Goal: Information Seeking & Learning: Learn about a topic

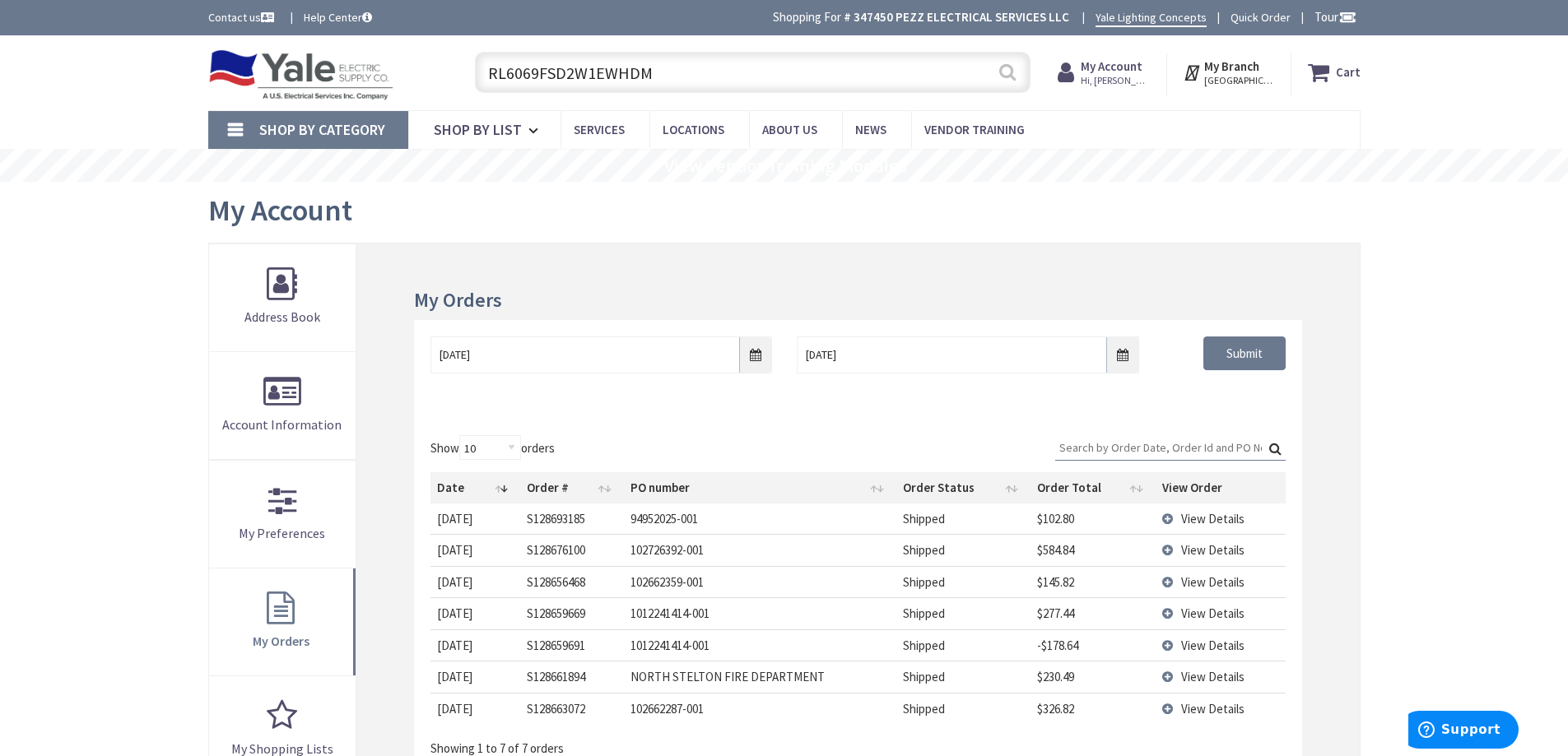
type input "RL6069FSD2W1EWHDM"
click at [1015, 75] on button "Search" at bounding box center [1007, 72] width 21 height 37
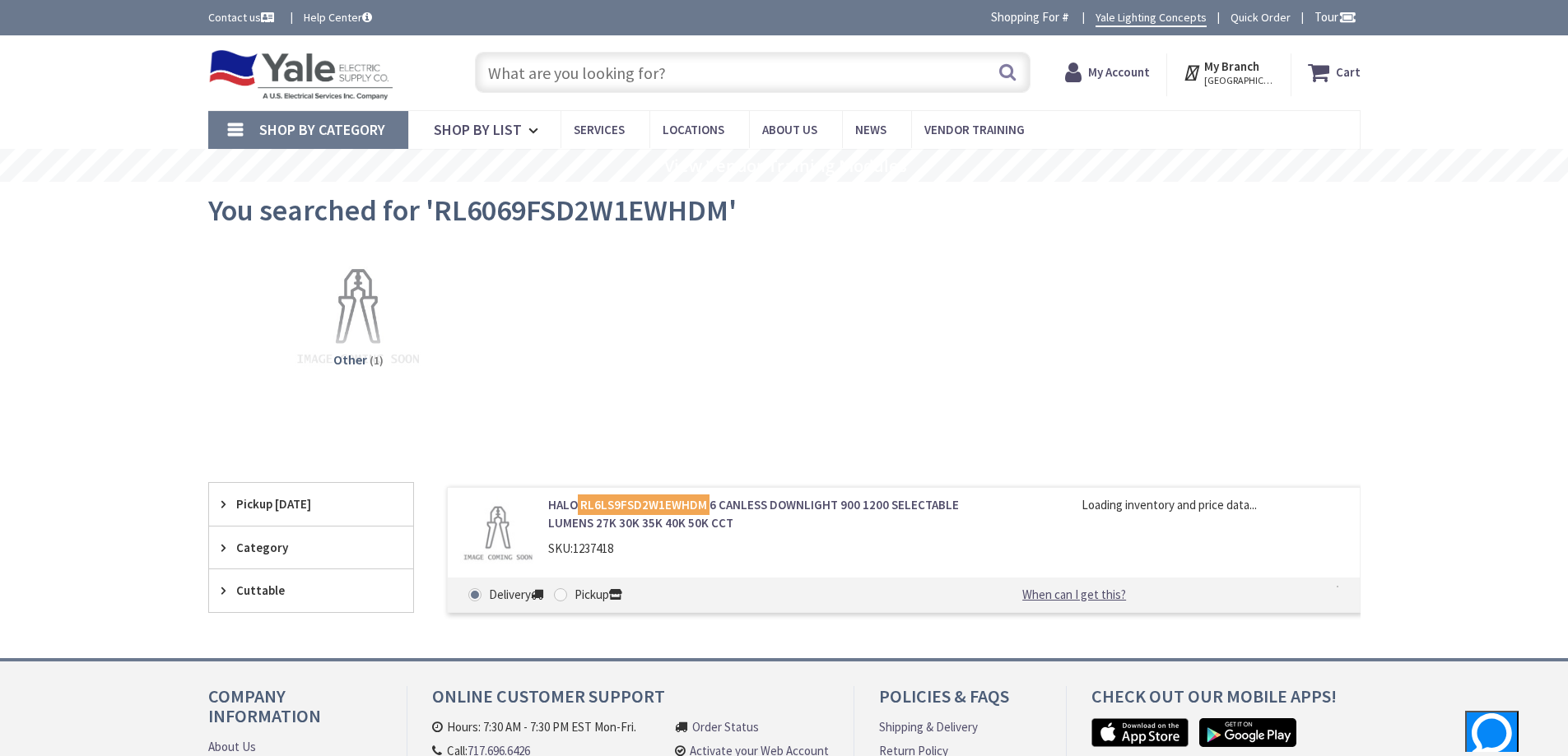
type input "[GEOGRAPHIC_DATA], [GEOGRAPHIC_DATA]"
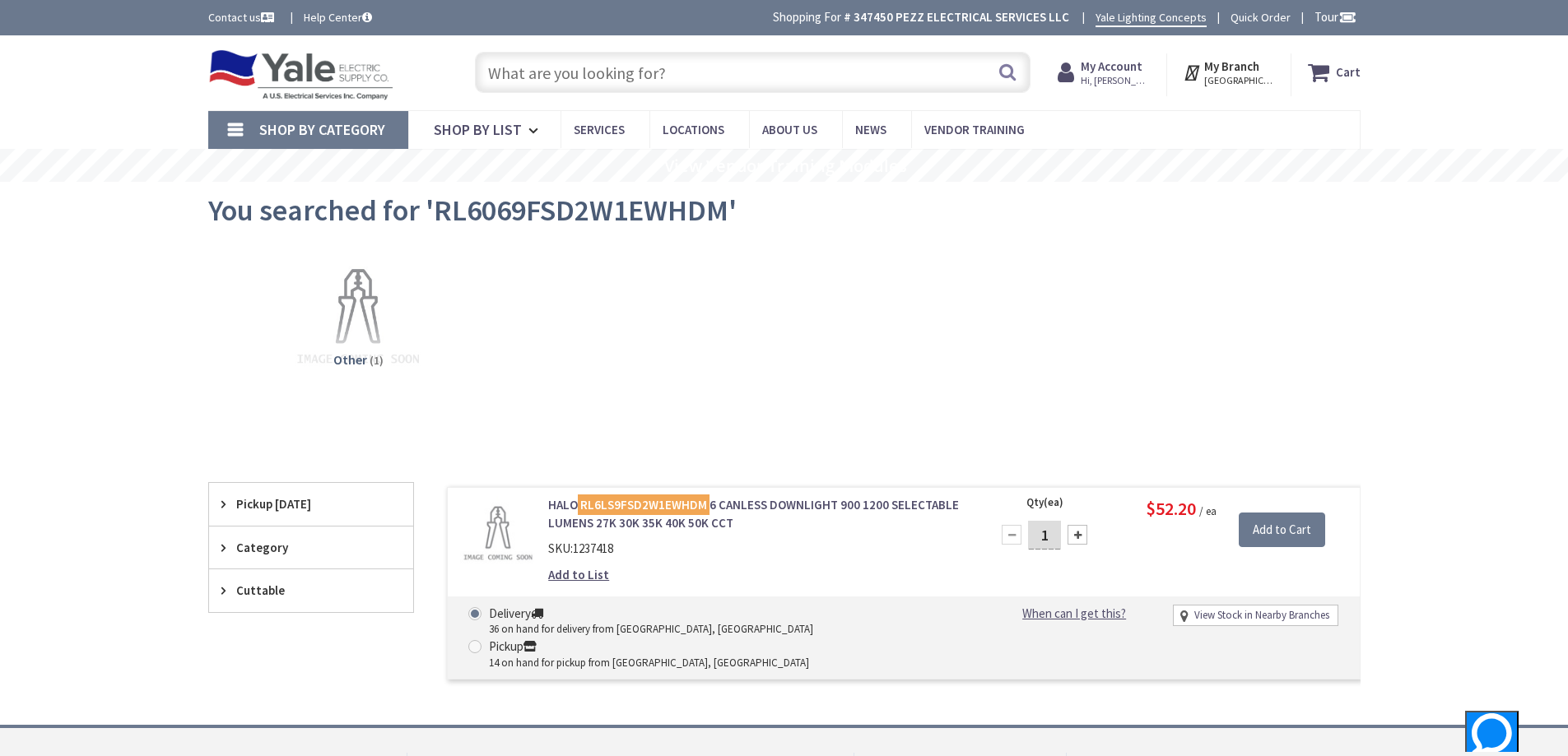
drag, startPoint x: 656, startPoint y: 71, endPoint x: 653, endPoint y: 82, distance: 11.4
click at [656, 74] on input "text" at bounding box center [753, 72] width 556 height 41
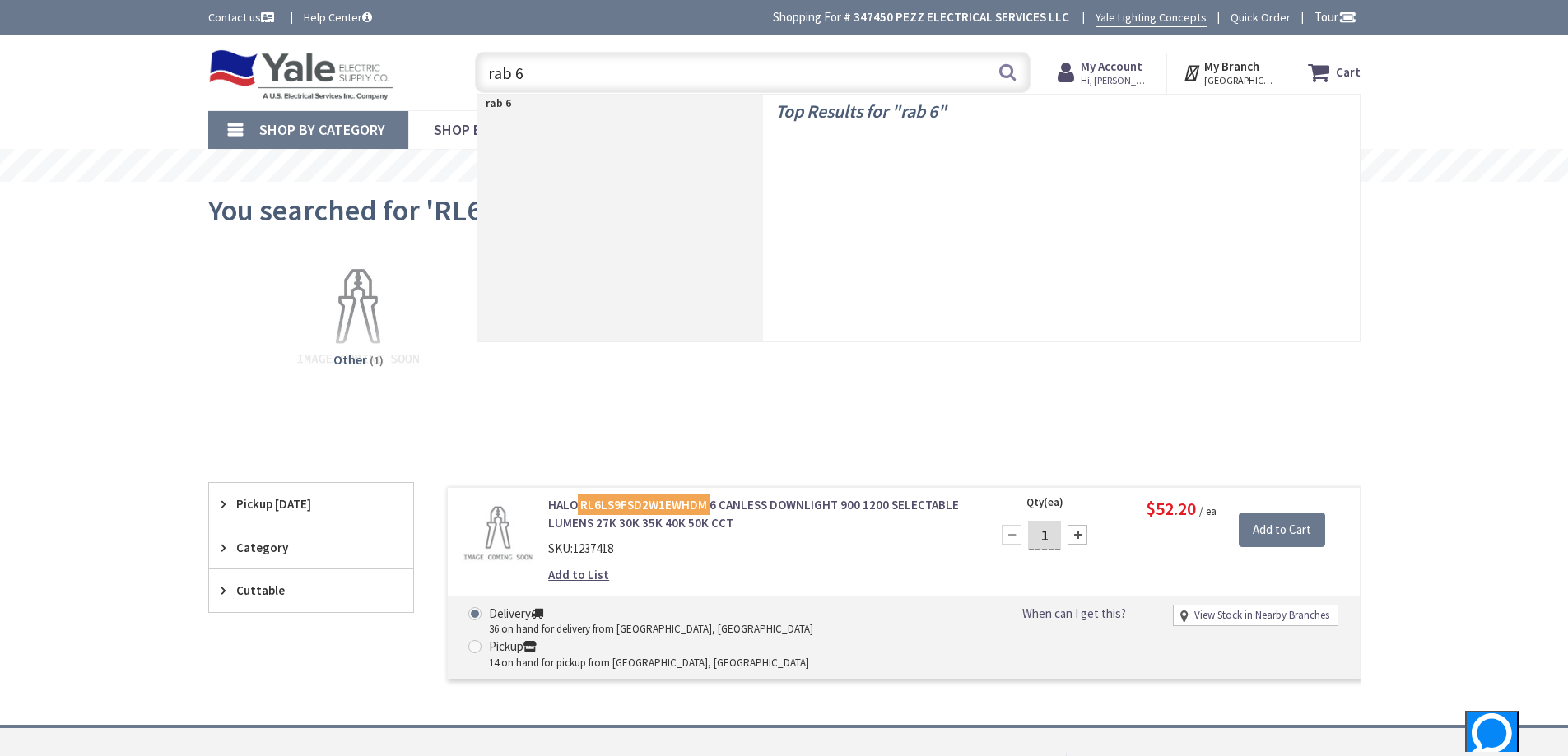
type input "rab 6""
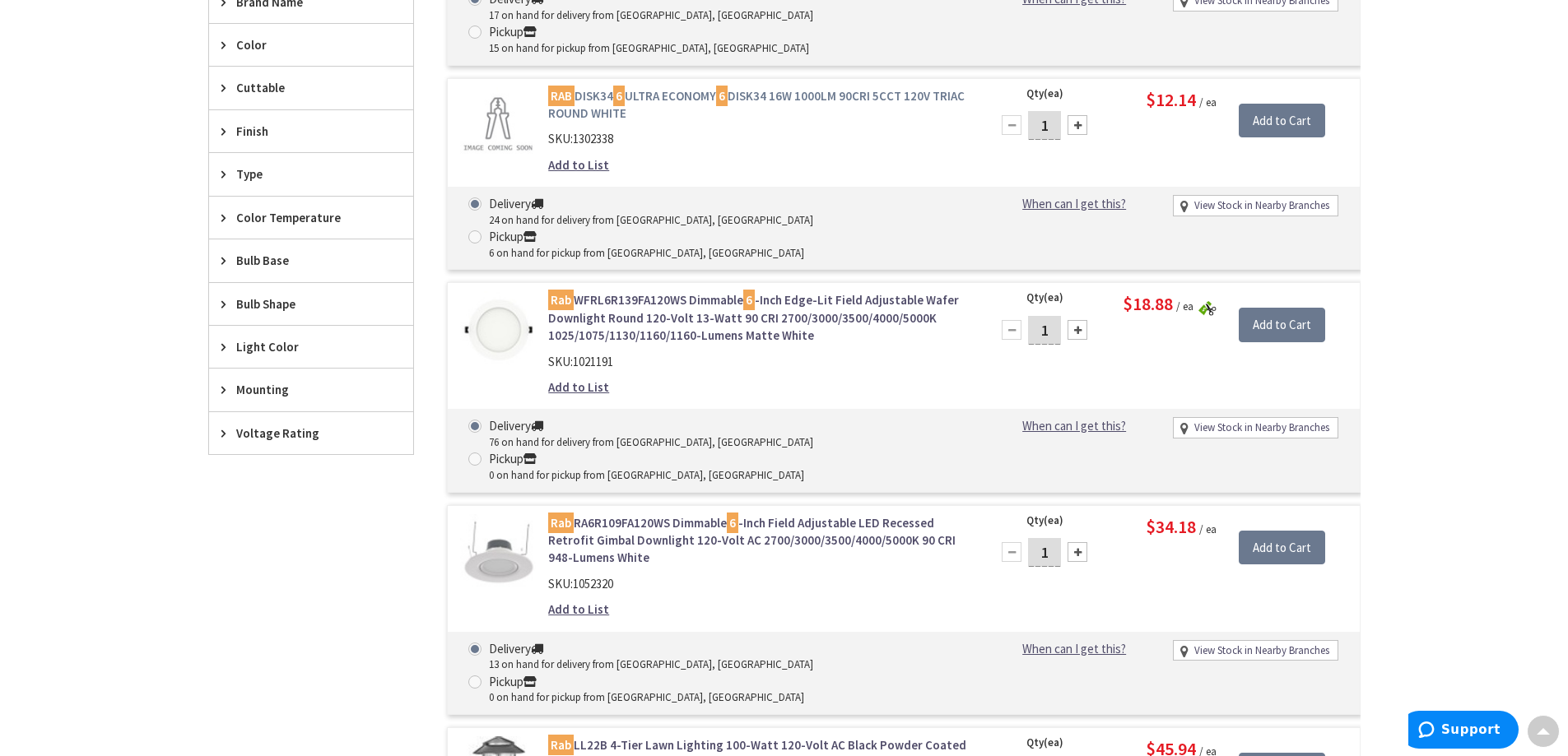
scroll to position [823, 0]
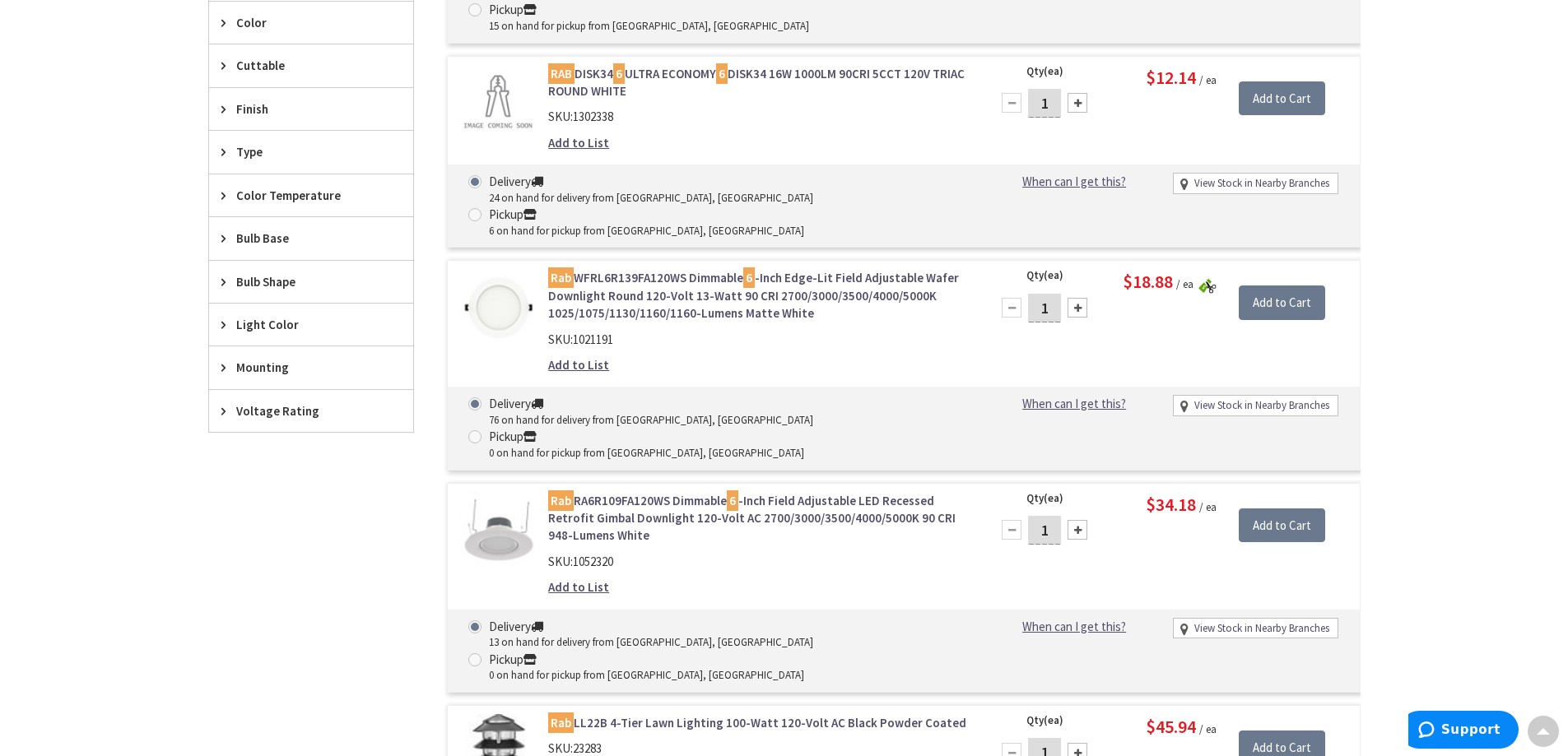
click at [345, 129] on div "Finish" at bounding box center [311, 109] width 204 height 42
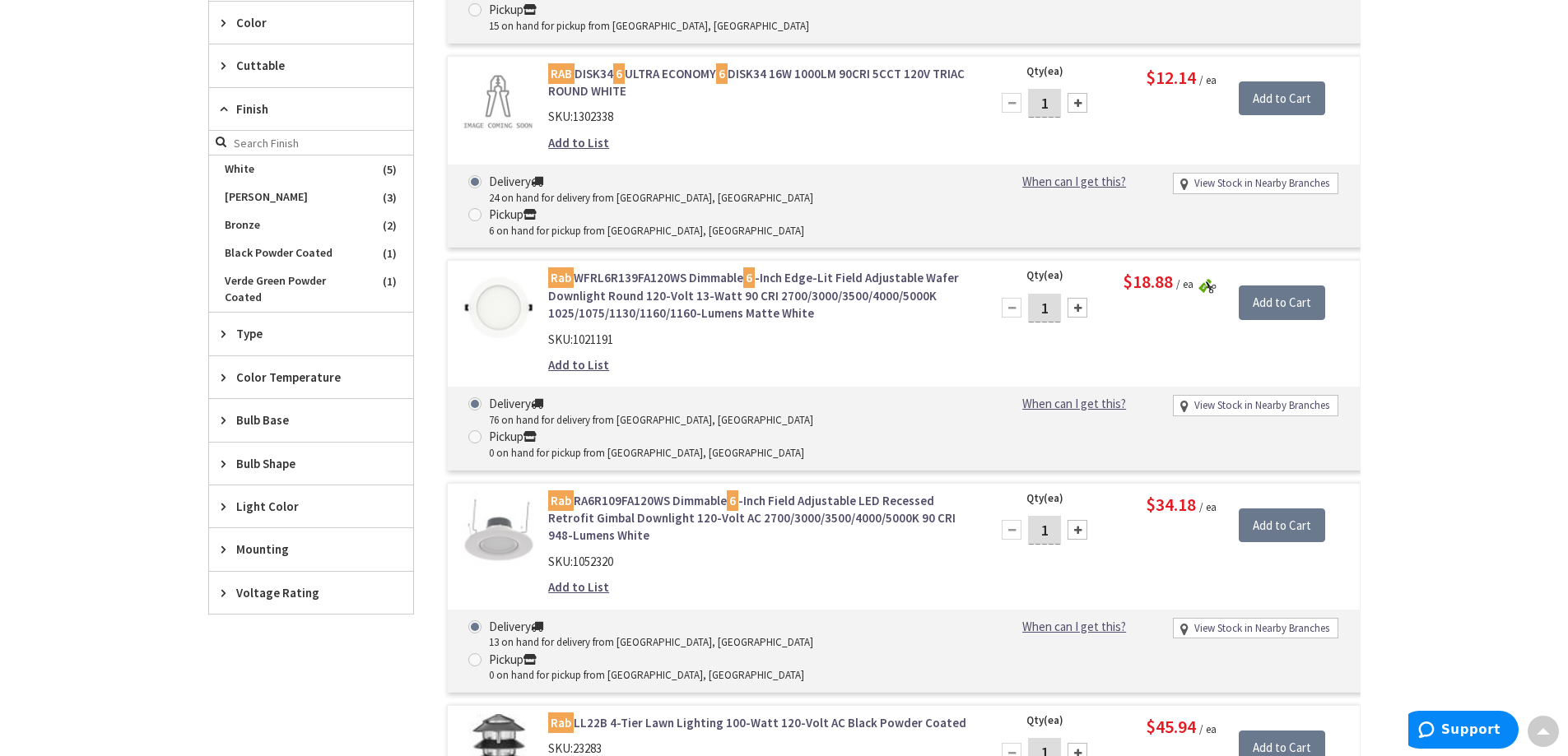
click at [349, 121] on div "Finish" at bounding box center [311, 109] width 204 height 43
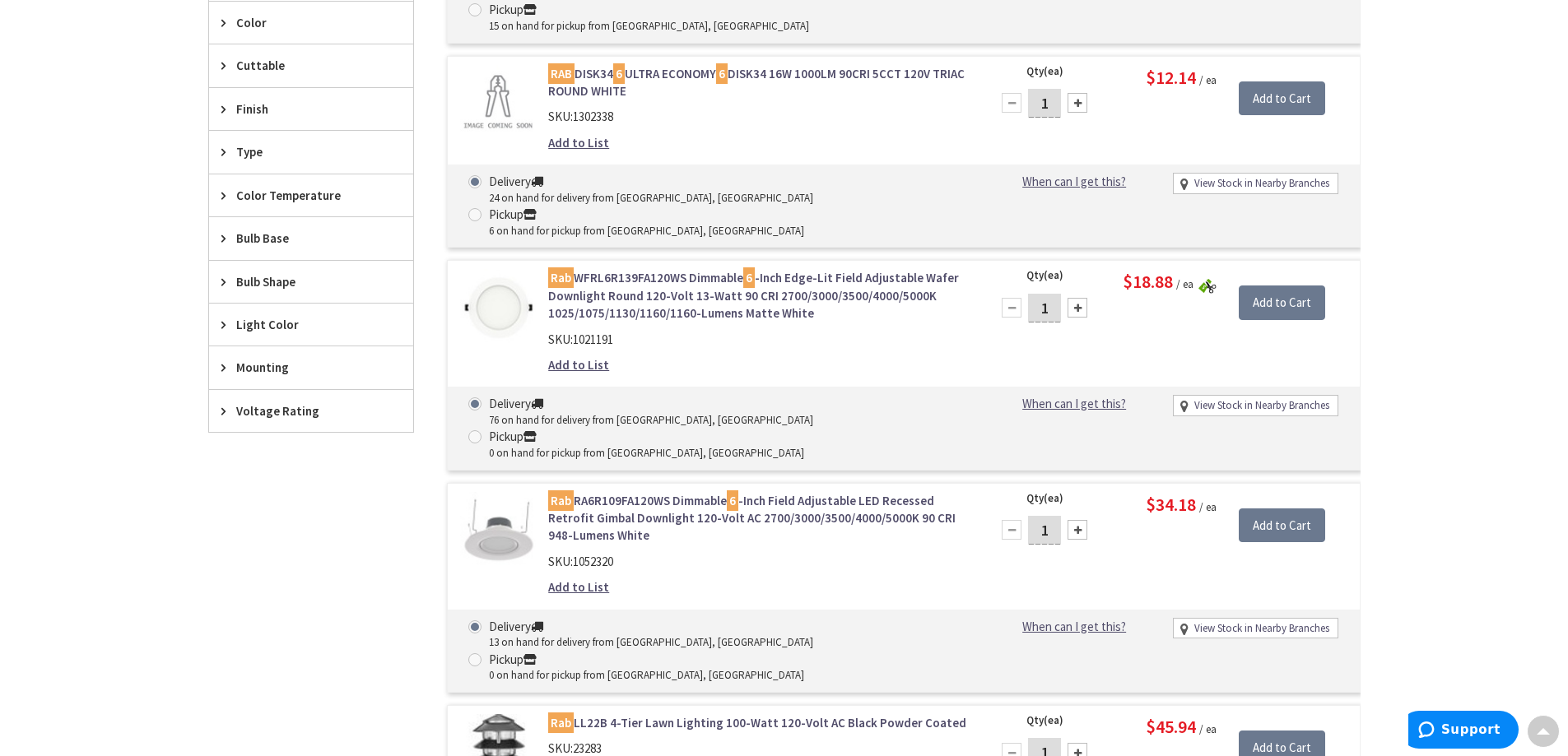
click at [335, 164] on div "Type" at bounding box center [311, 152] width 204 height 42
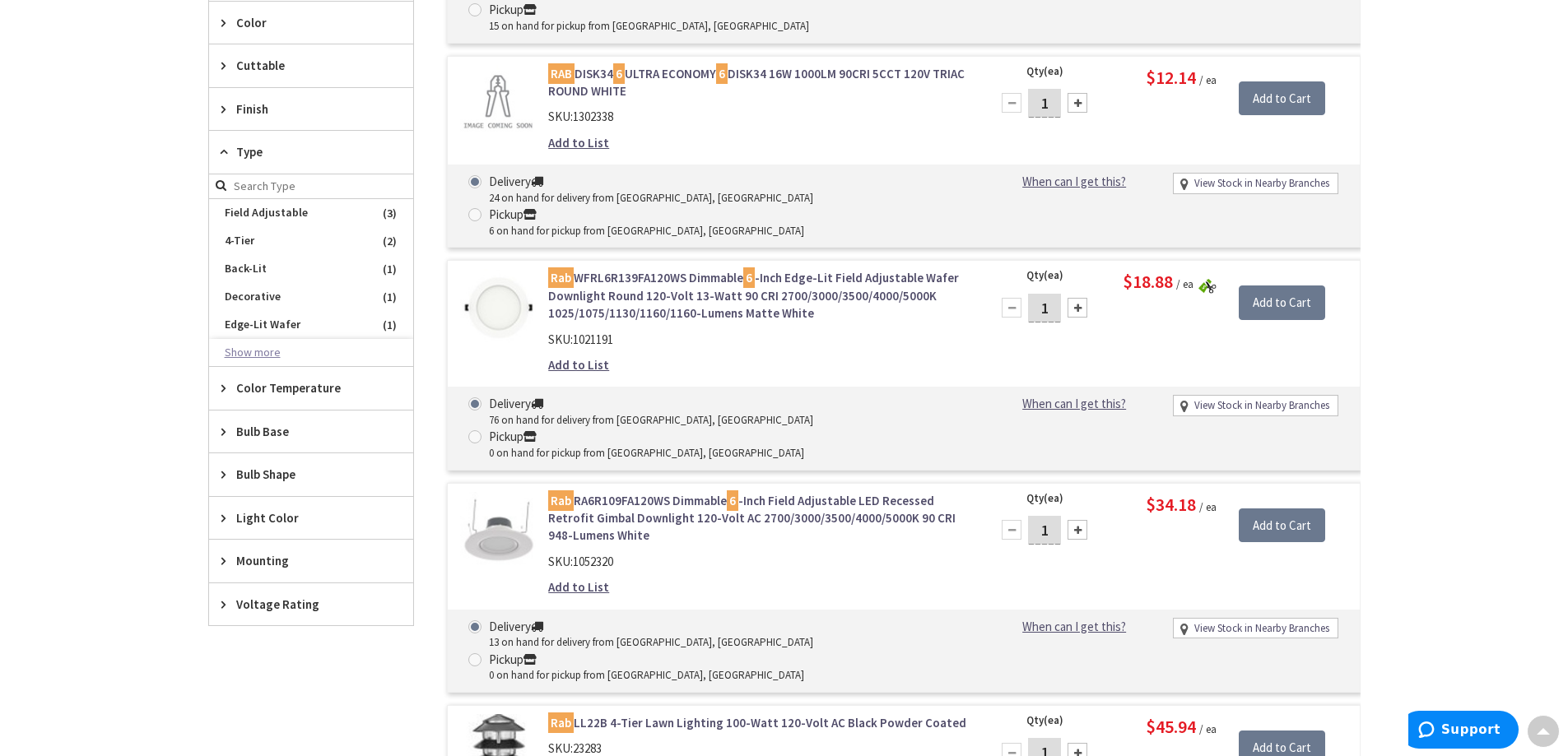
click at [306, 346] on button "Show more" at bounding box center [311, 353] width 204 height 28
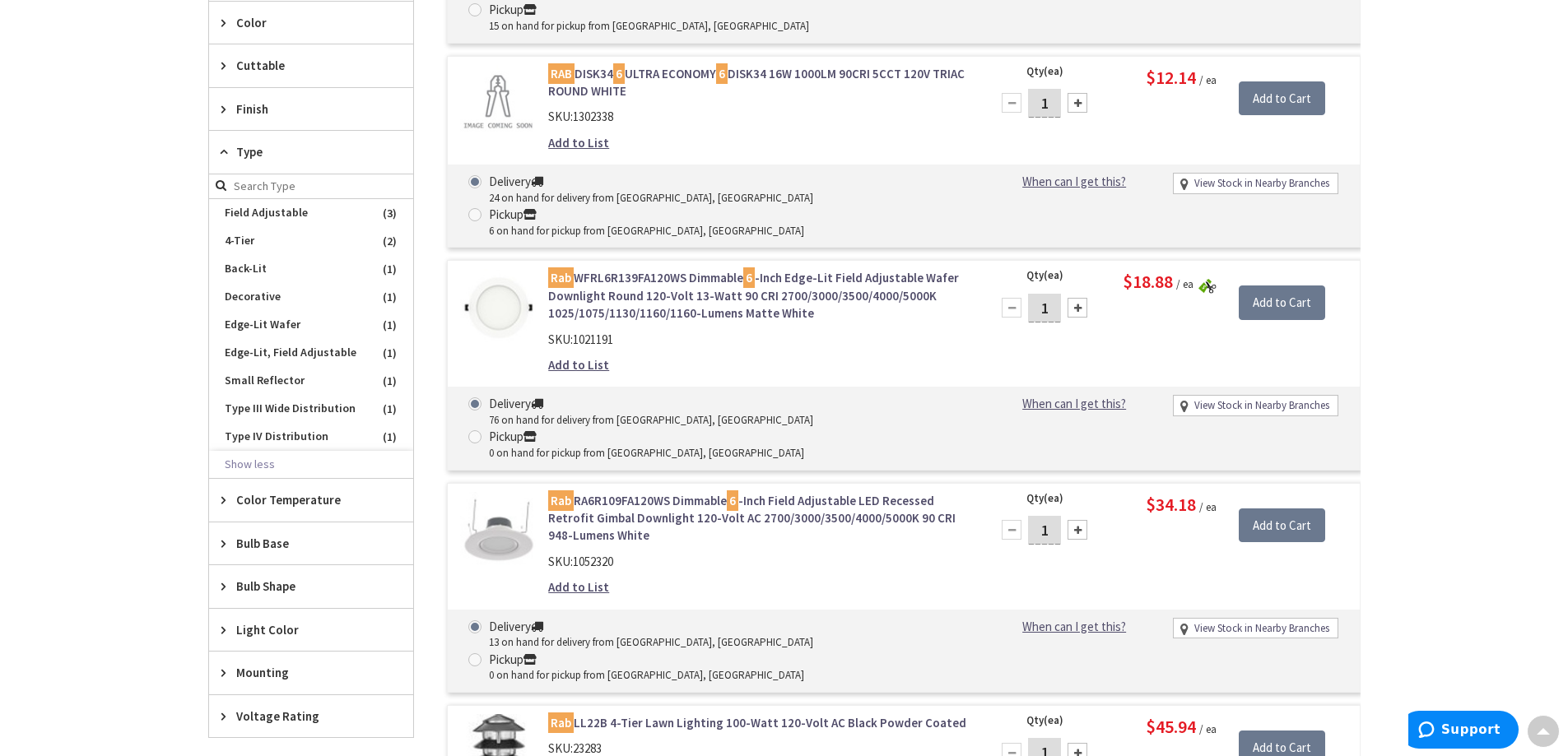
drag, startPoint x: 70, startPoint y: 322, endPoint x: 93, endPoint y: 321, distance: 23.0
click at [74, 322] on div "Skip to Content Toggle Nav Search Cart My Cart Close" at bounding box center [784, 226] width 1568 height 2028
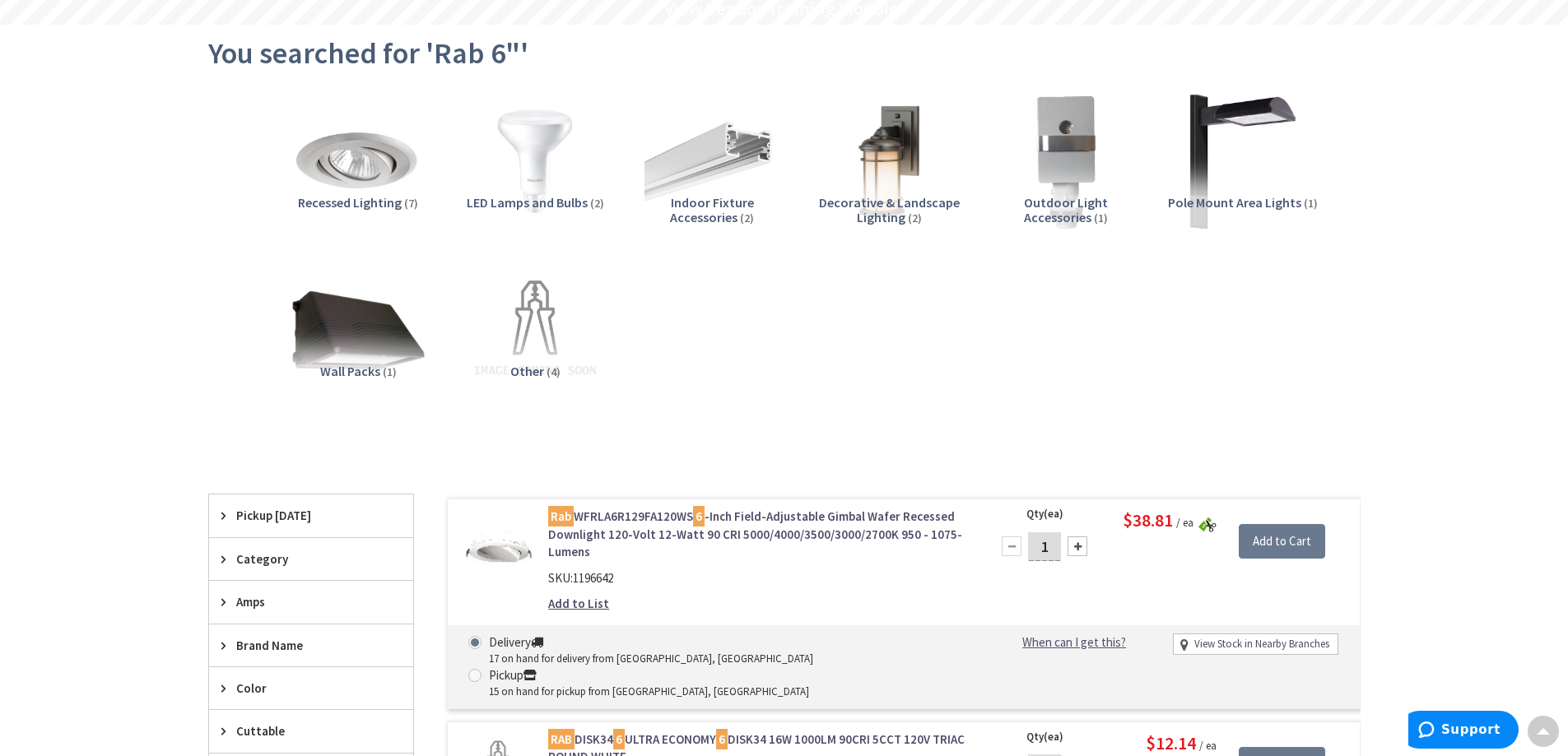
scroll to position [0, 0]
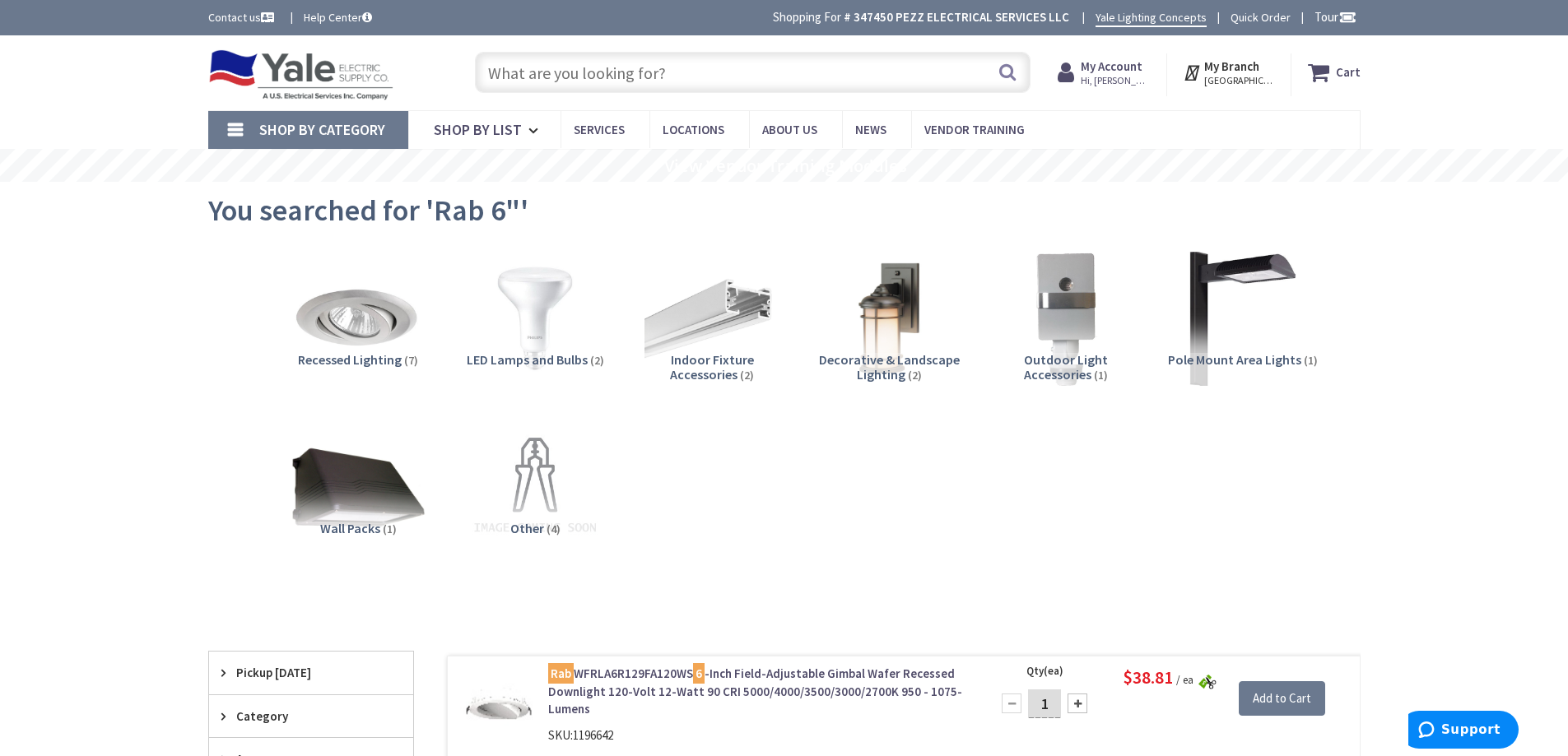
click at [889, 74] on input "text" at bounding box center [753, 72] width 556 height 41
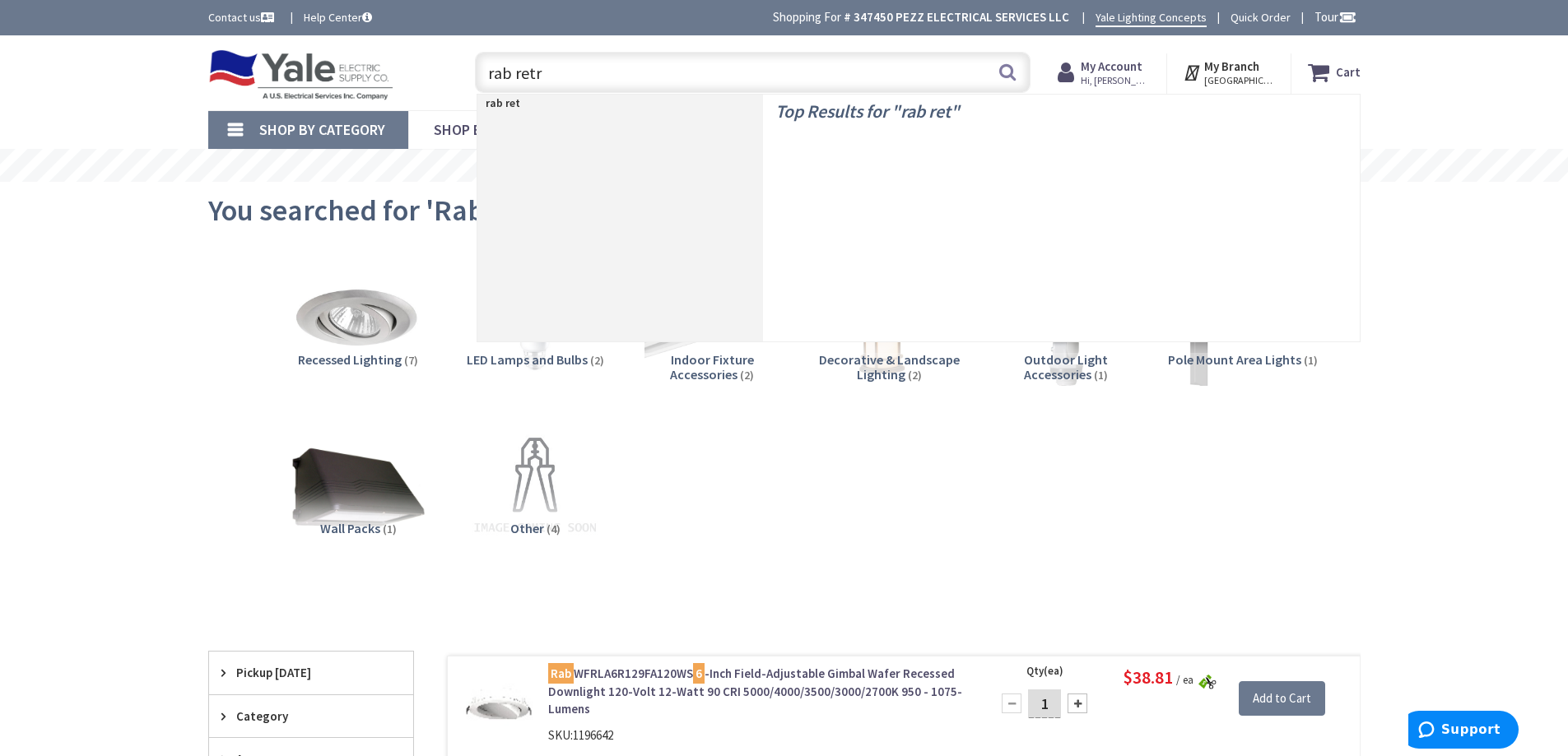
type input "rab retro"
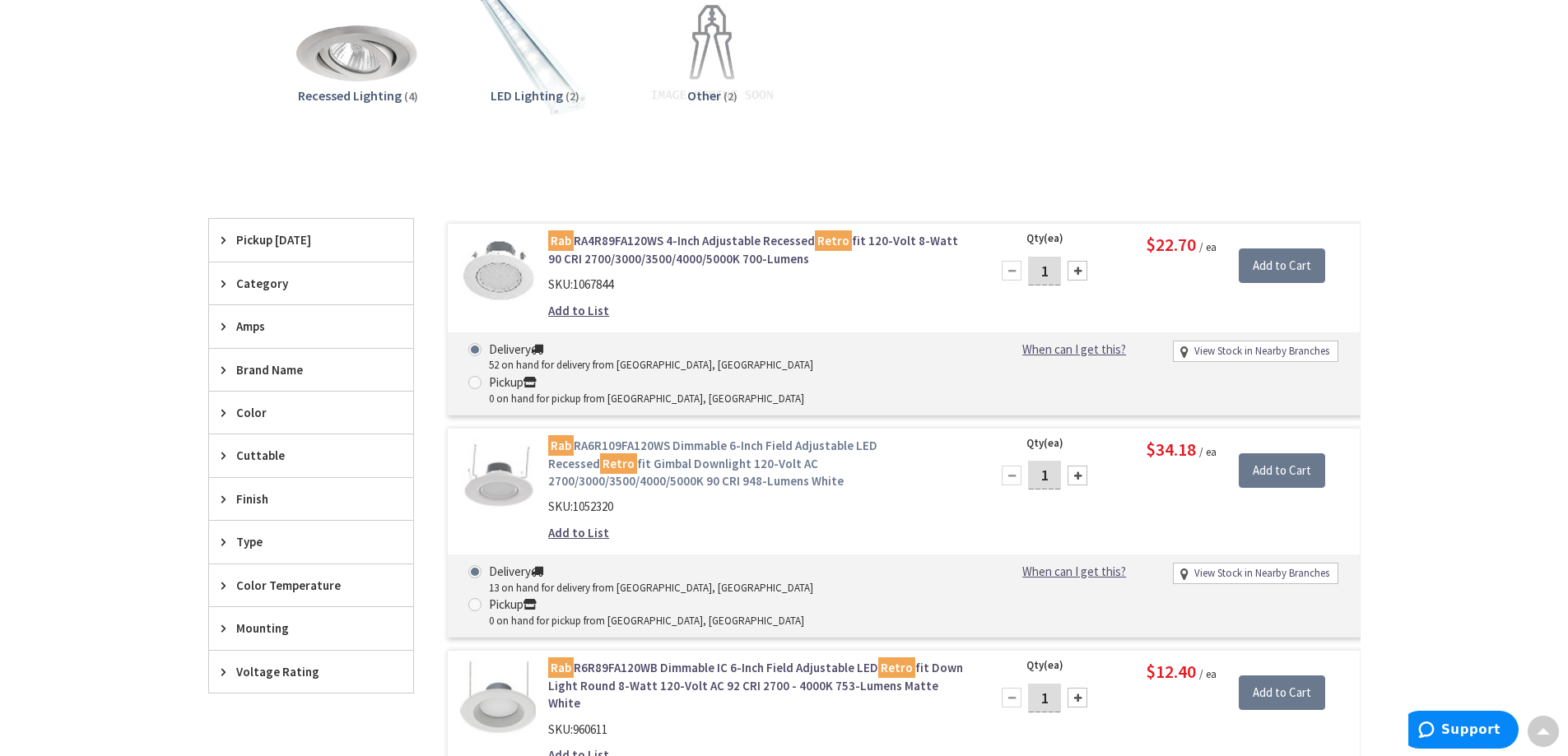
scroll to position [412, 0]
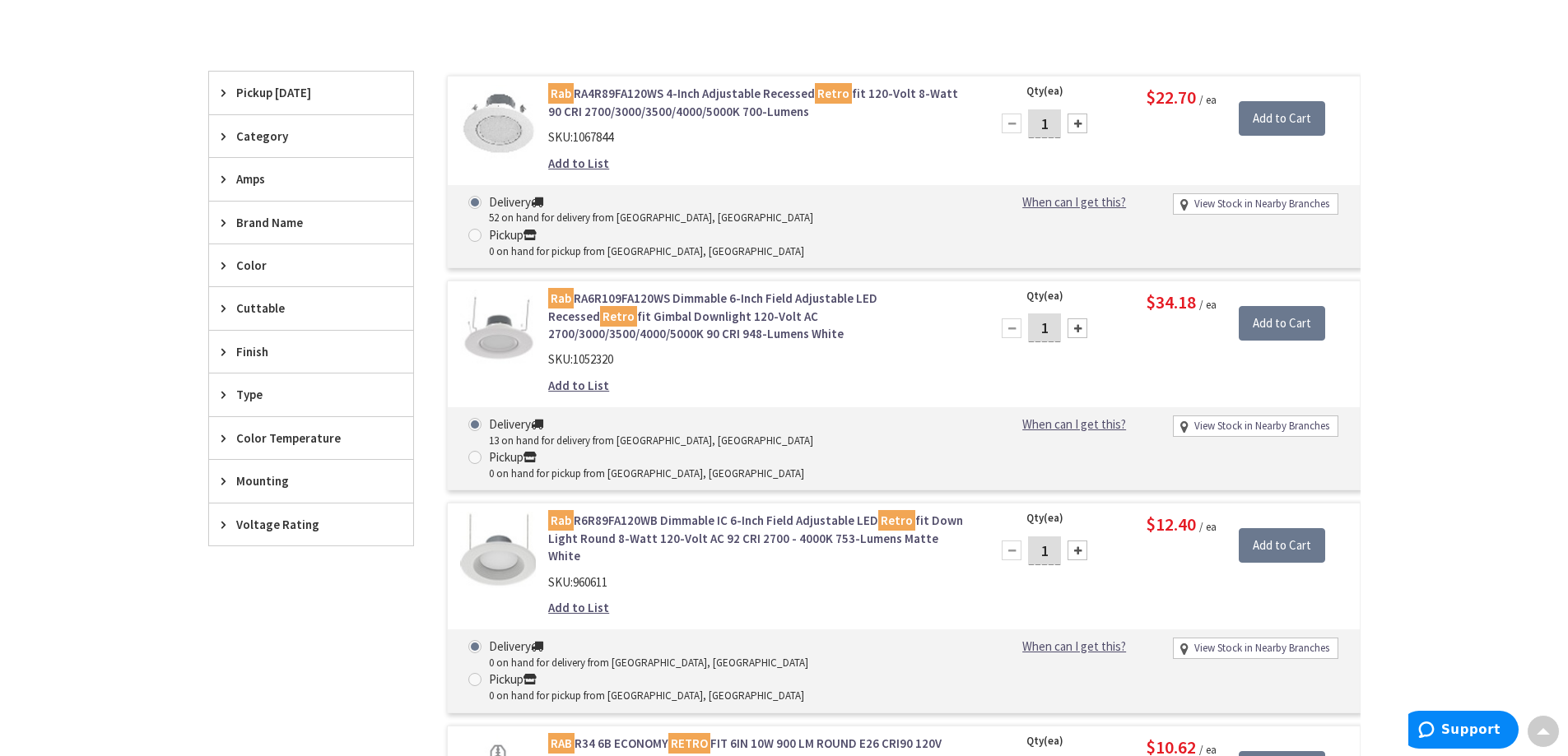
click at [782, 512] on link "Rab R6R89FA120WB Dimmable IC 6-Inch Field Adjustable LED Retro fit Down Light R…" at bounding box center [757, 538] width 419 height 53
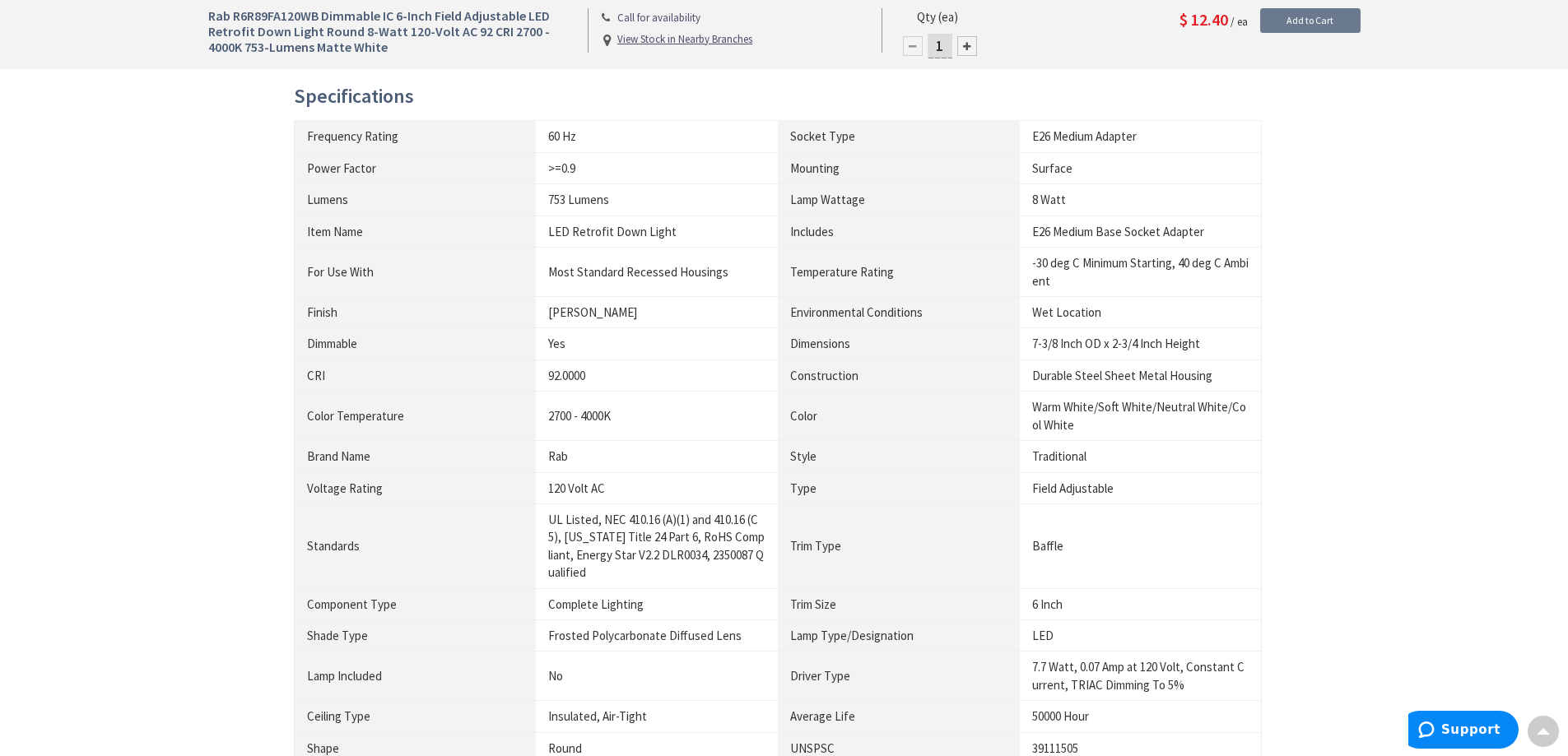
scroll to position [905, 0]
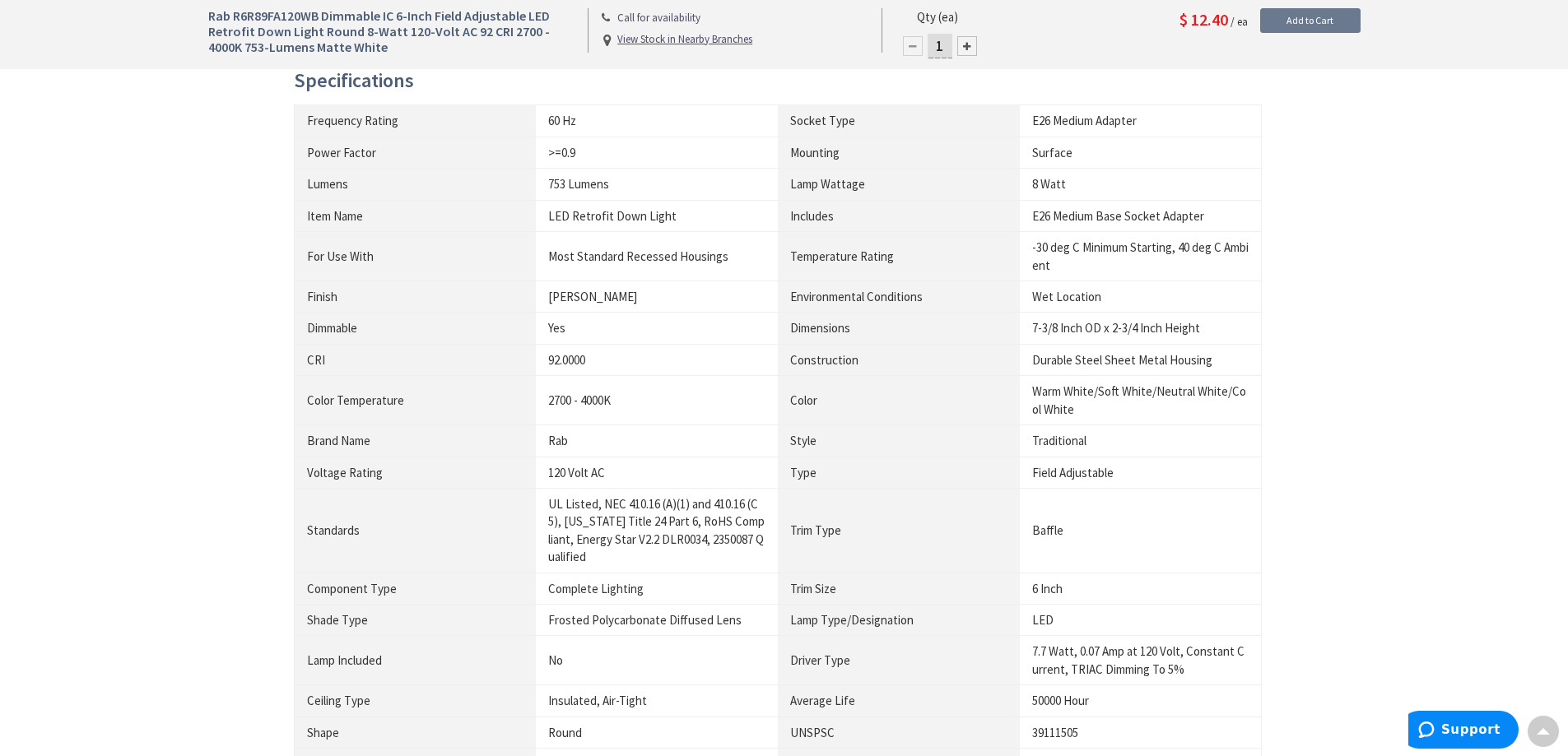
drag, startPoint x: 783, startPoint y: 465, endPoint x: 1379, endPoint y: 495, distance: 596.8
click at [1405, 492] on div "Rab R6R89FA120WB Dimmable IC 6-Inch Field Adjustable LED Retrofit Down Light Ro…" at bounding box center [784, 270] width 1568 height 2281
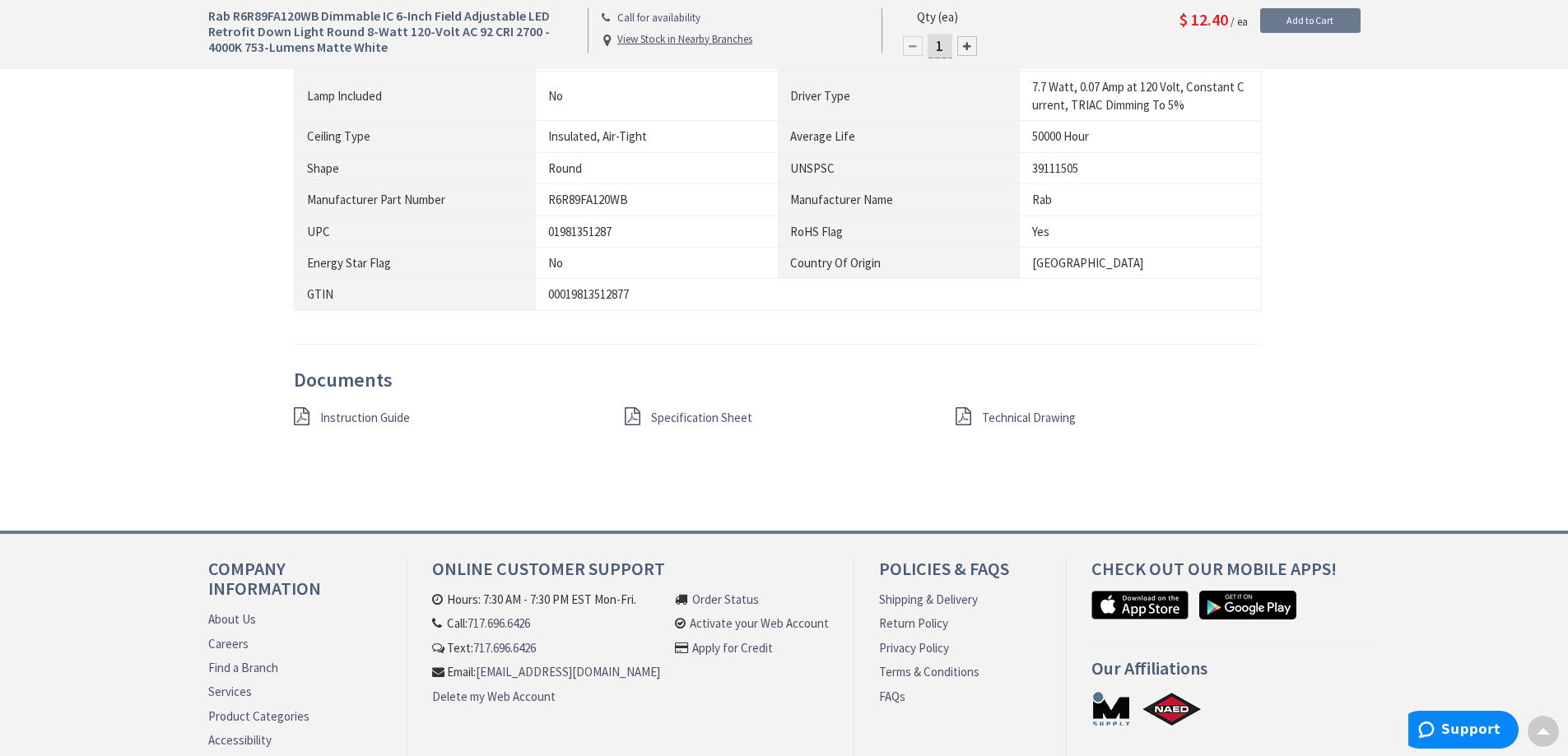
scroll to position [1481, 0]
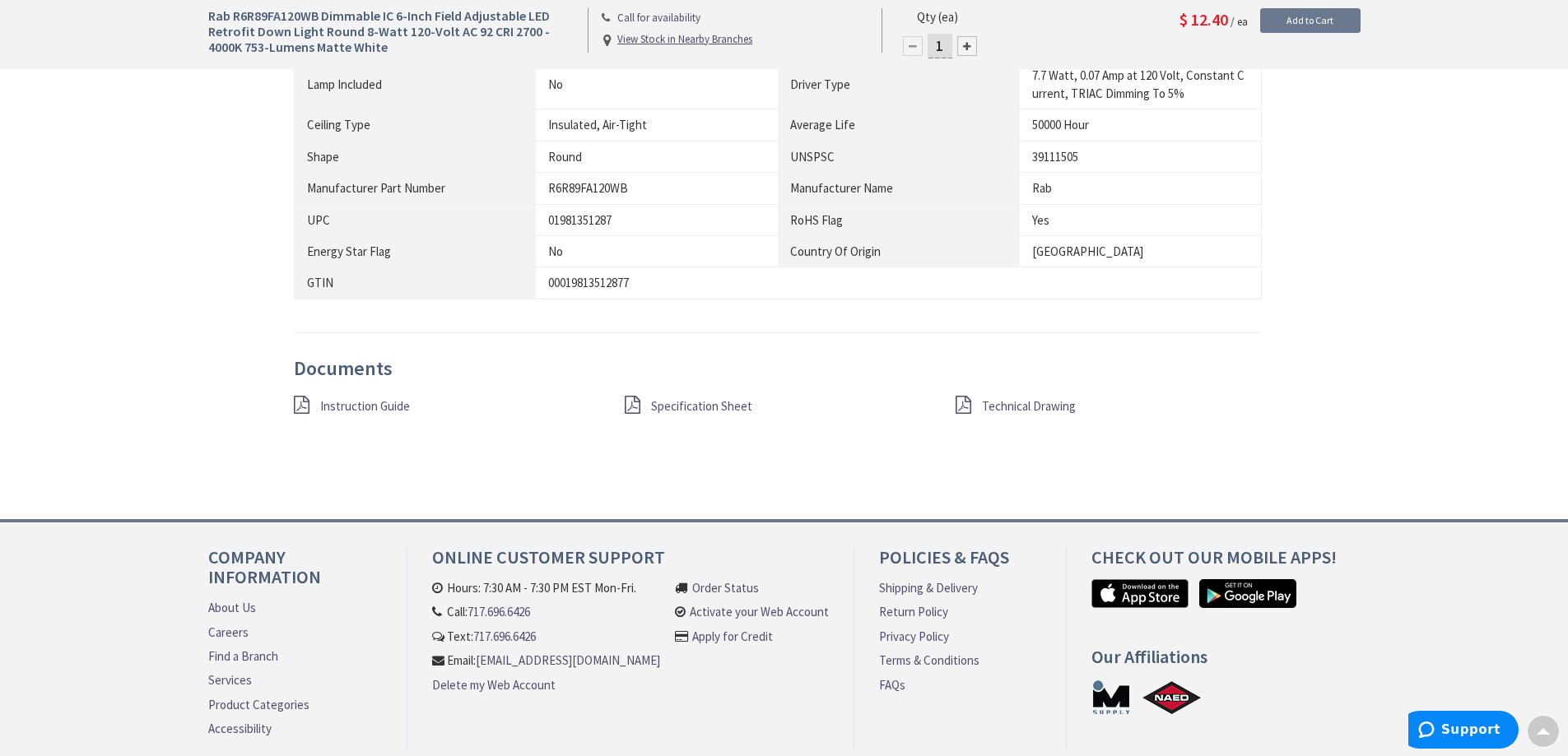
click at [369, 409] on span "Instruction Guide" at bounding box center [365, 406] width 90 height 16
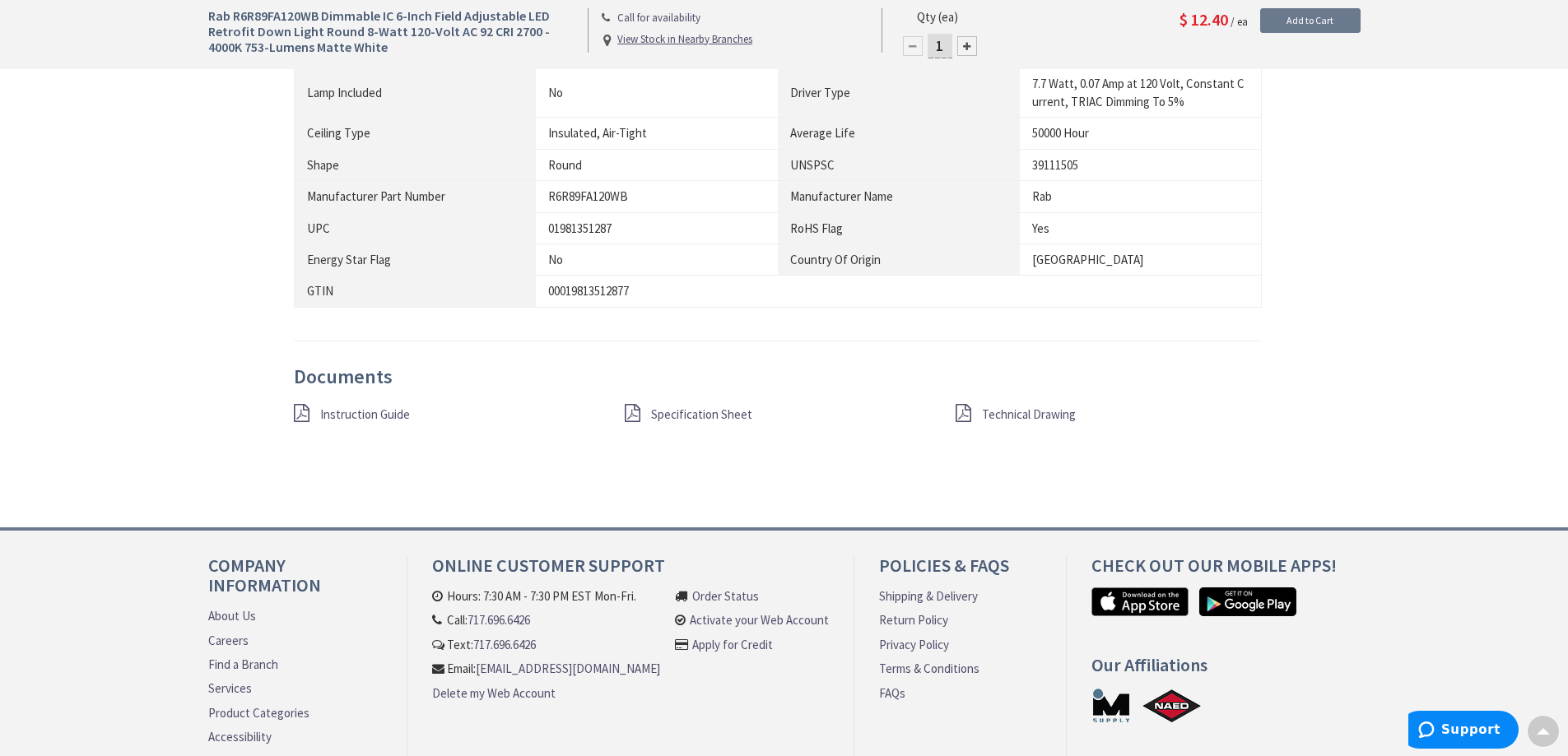
click at [707, 418] on span "Specification Sheet" at bounding box center [701, 414] width 101 height 16
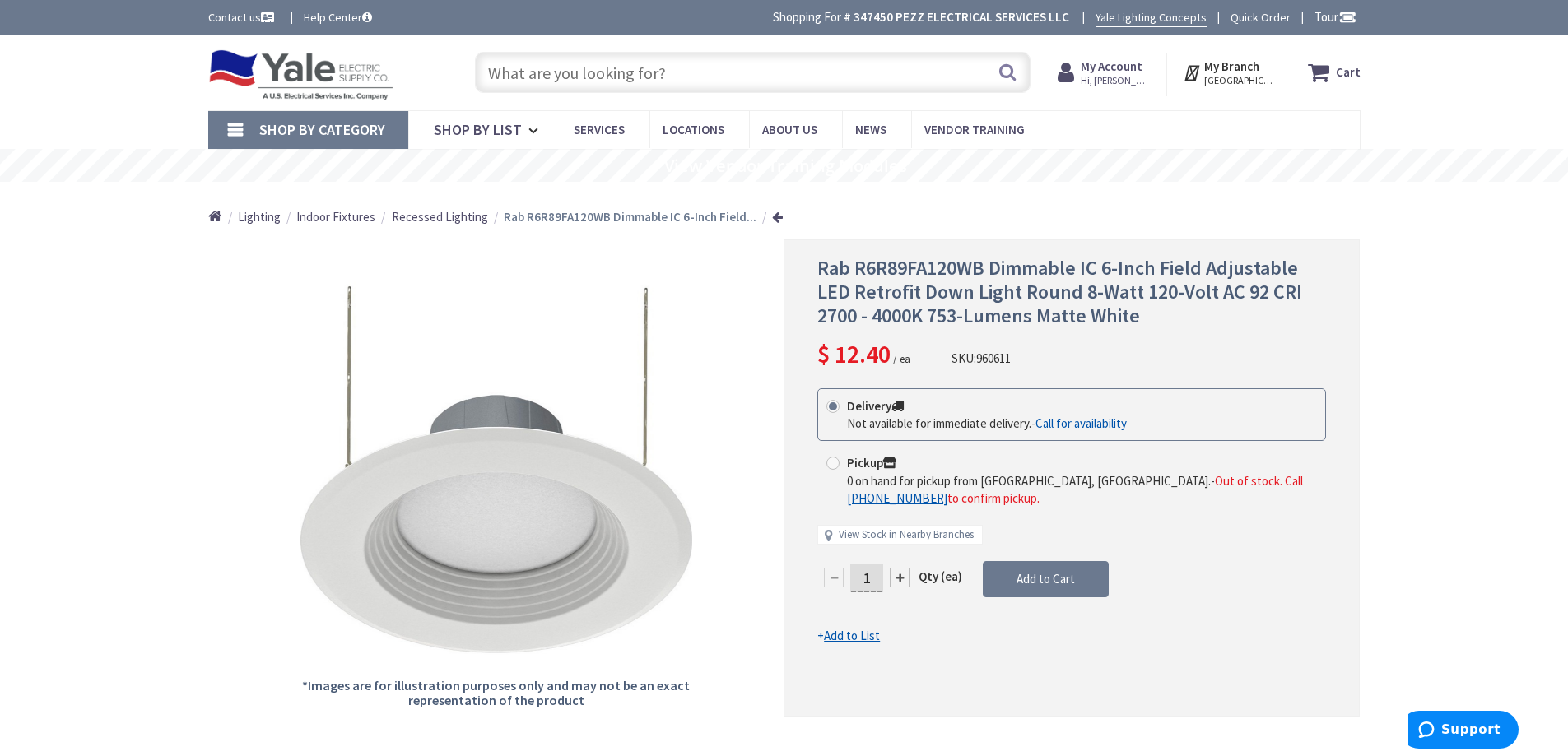
scroll to position [412, 0]
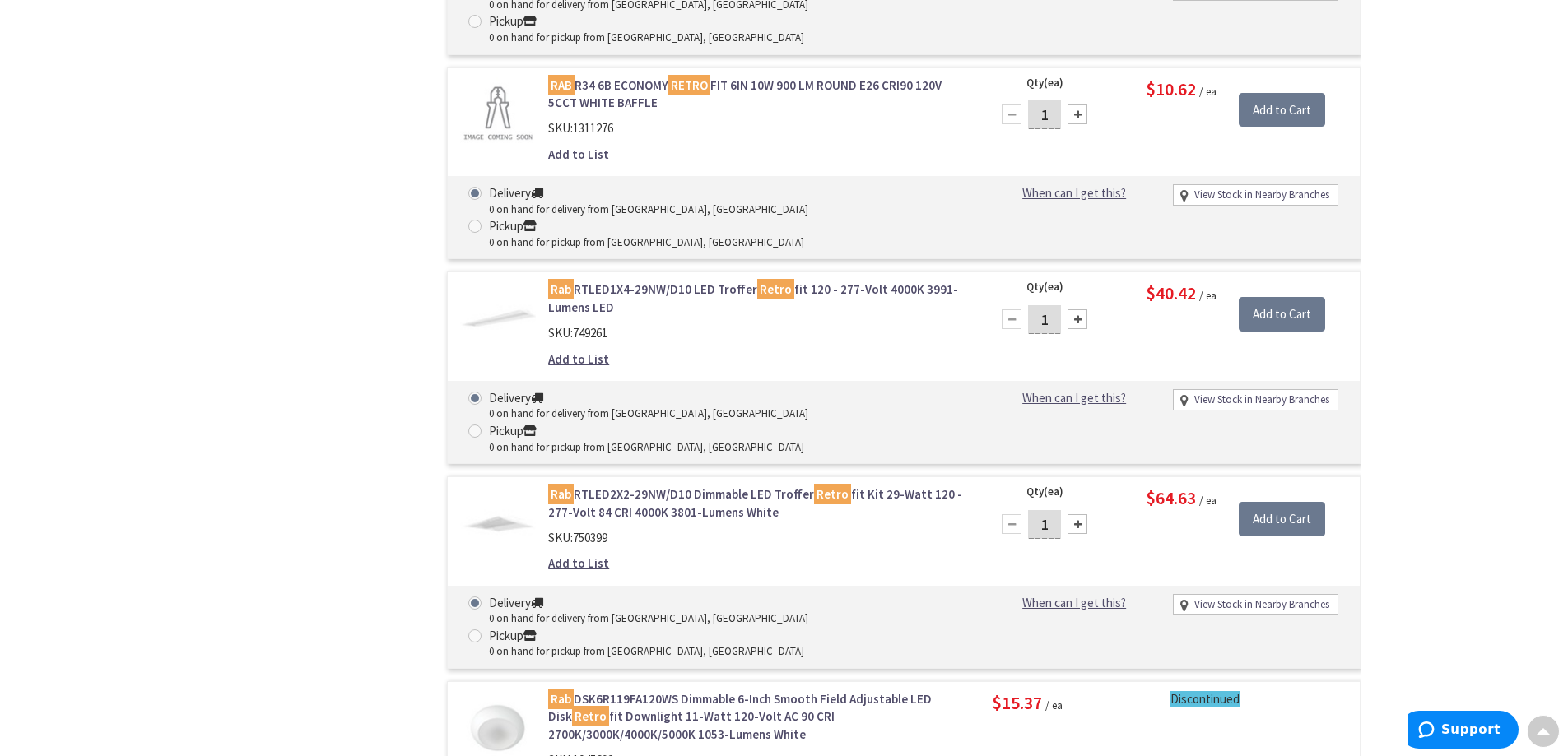
scroll to position [1317, 0]
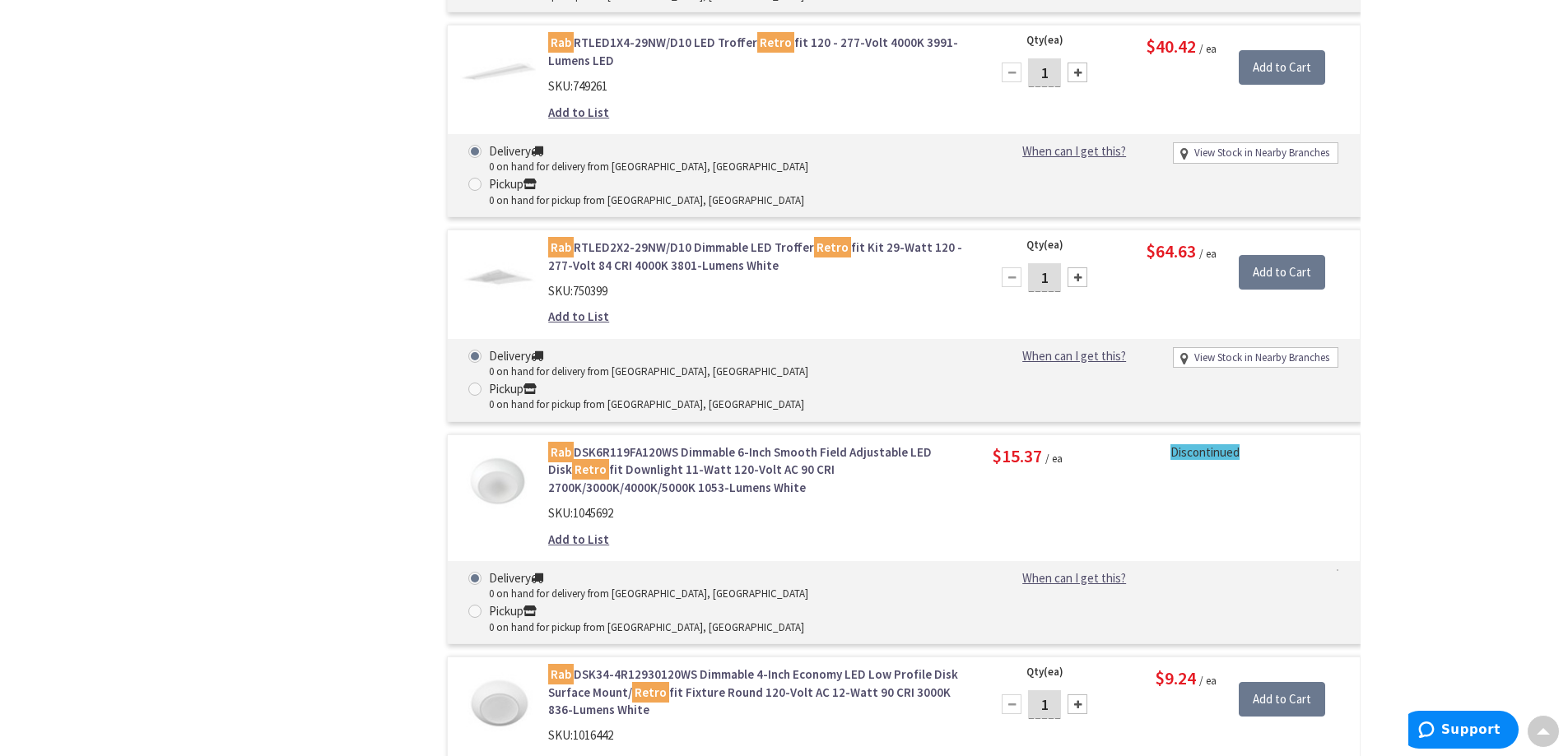
click at [875, 444] on link "Rab DSK6R119FA120WS Dimmable 6-Inch Smooth Field Adjustable LED Disk Retro fit …" at bounding box center [757, 470] width 419 height 53
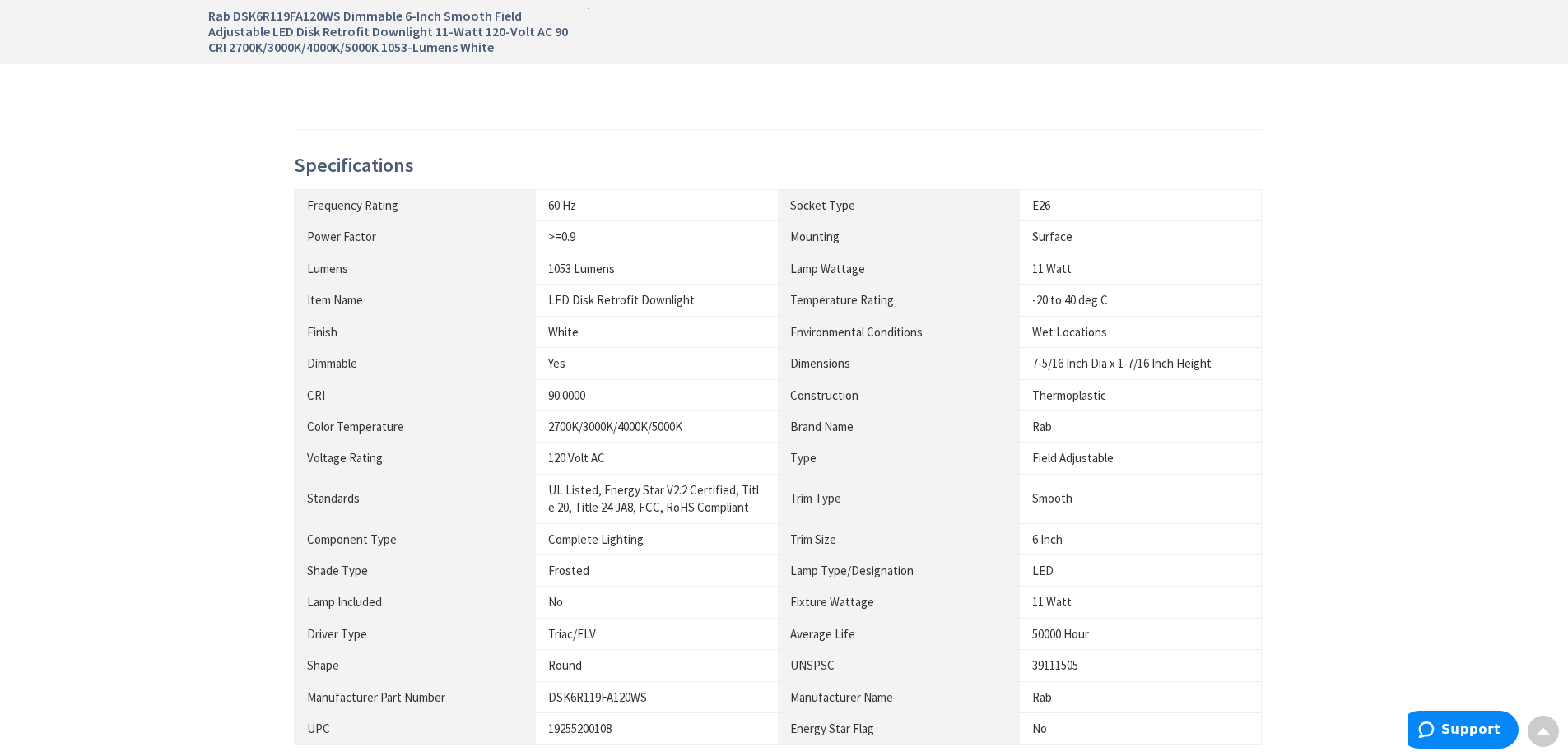
scroll to position [658, 0]
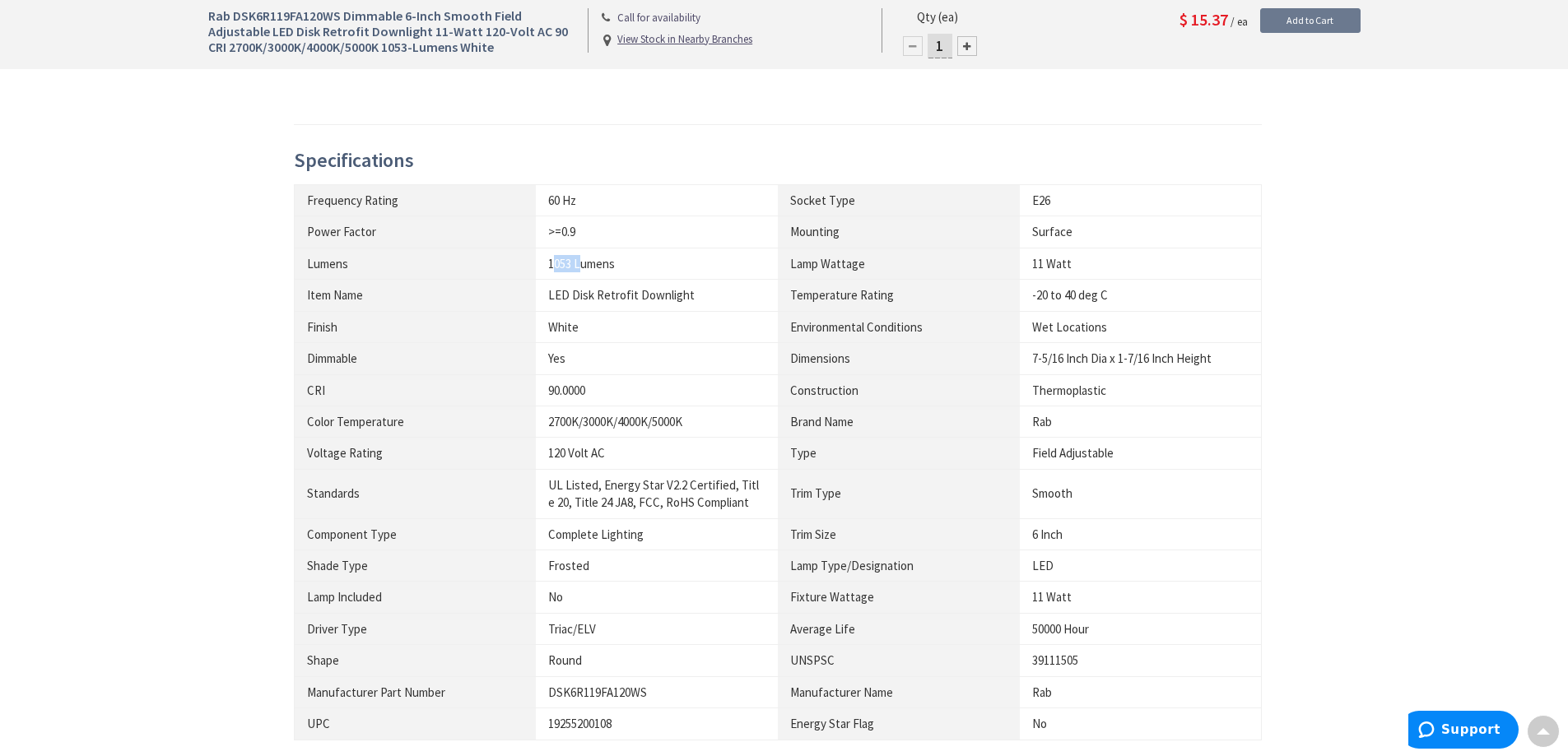
drag, startPoint x: 552, startPoint y: 260, endPoint x: 579, endPoint y: 258, distance: 27.1
click at [579, 258] on div "1053 Lumens" at bounding box center [657, 264] width 217 height 18
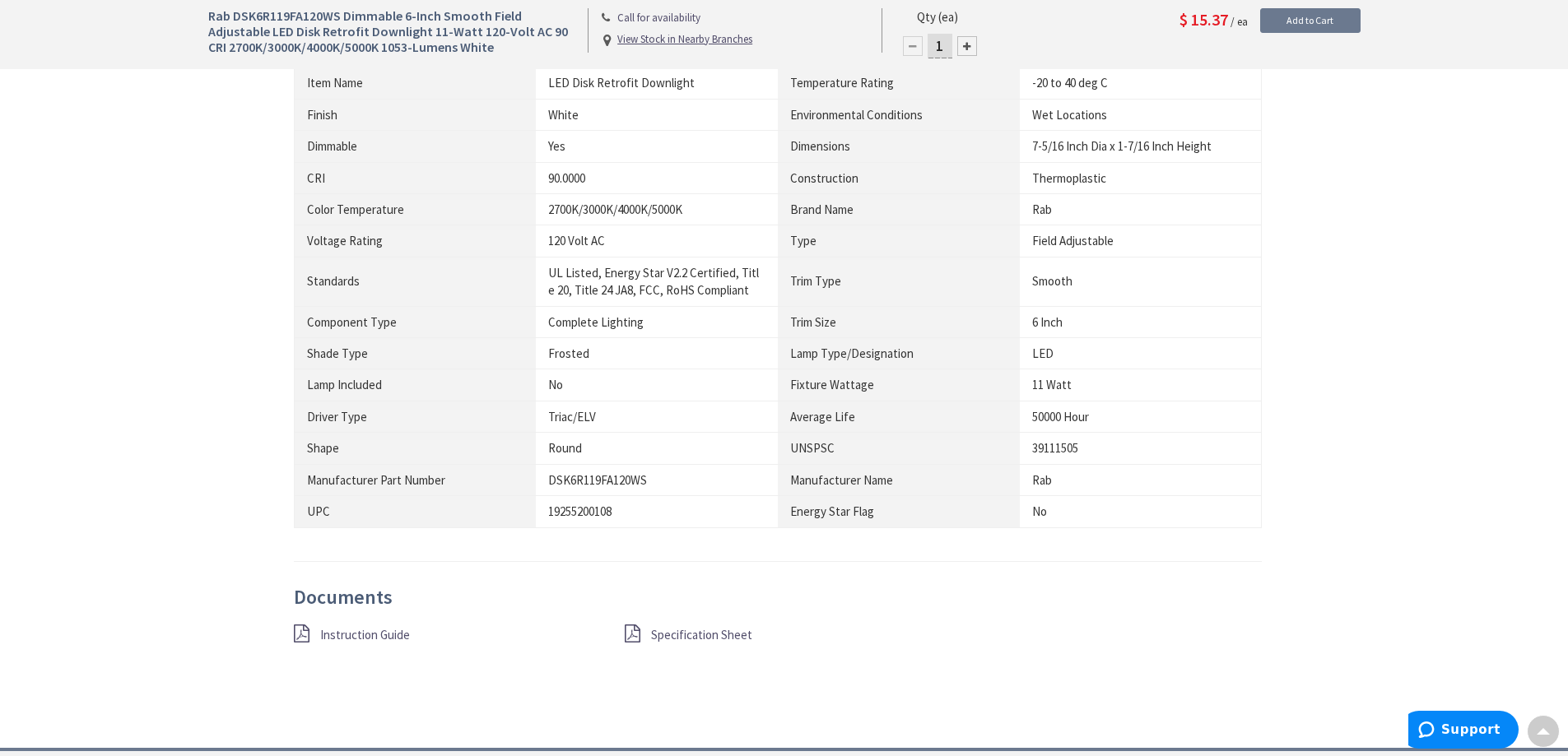
scroll to position [1185, 0]
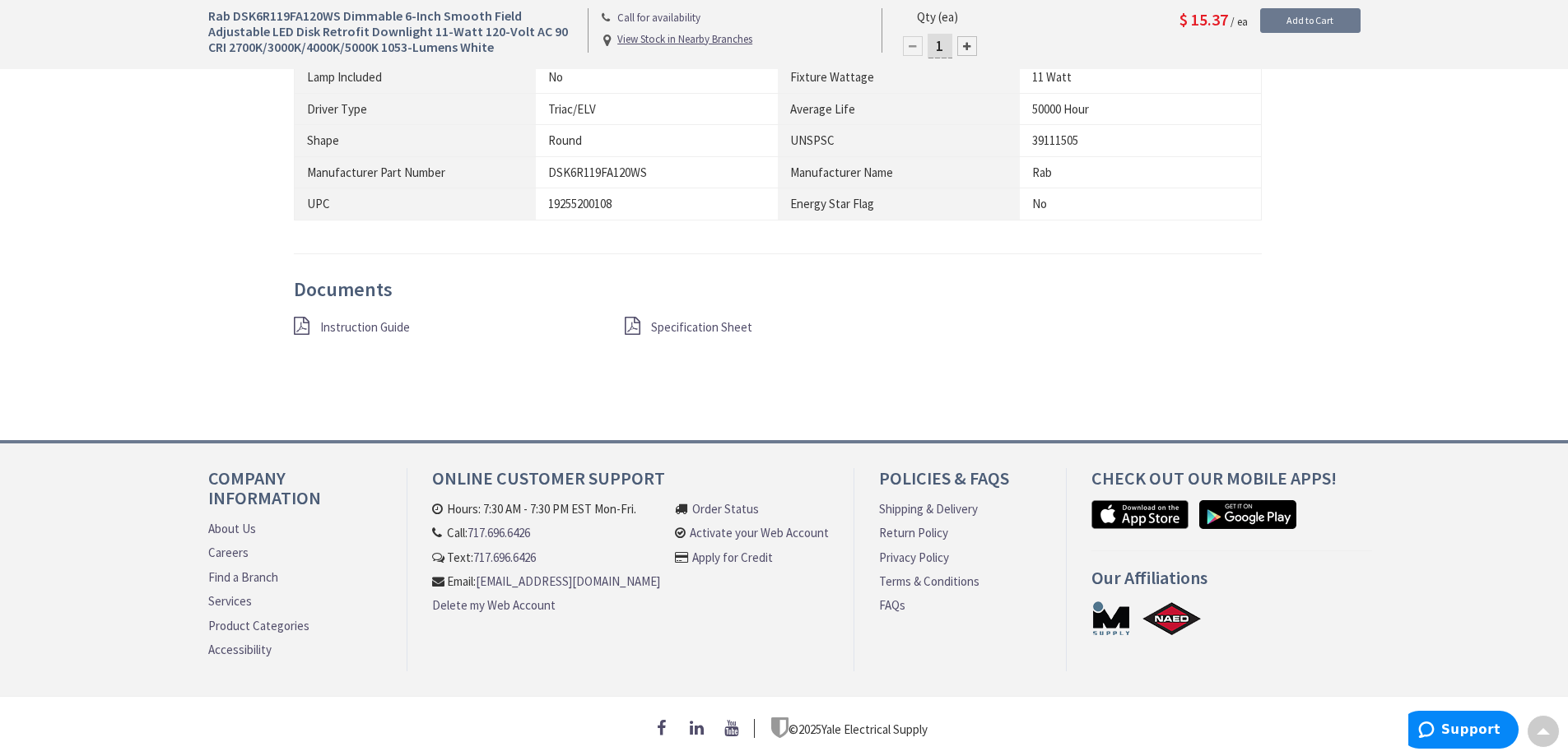
click at [692, 319] on span "Specification Sheet" at bounding box center [701, 327] width 101 height 16
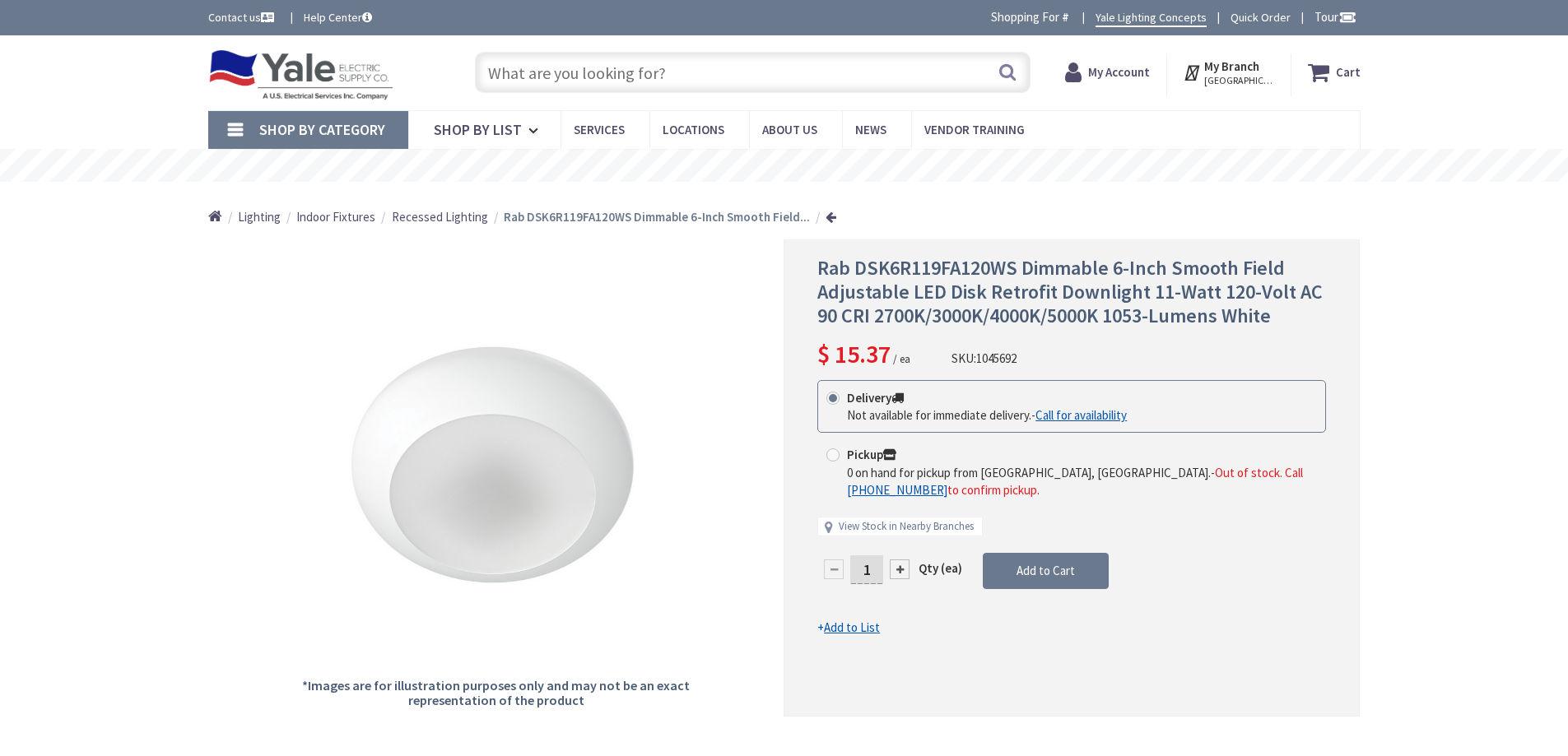
click at [736, 75] on input "text" at bounding box center [753, 72] width 556 height 41
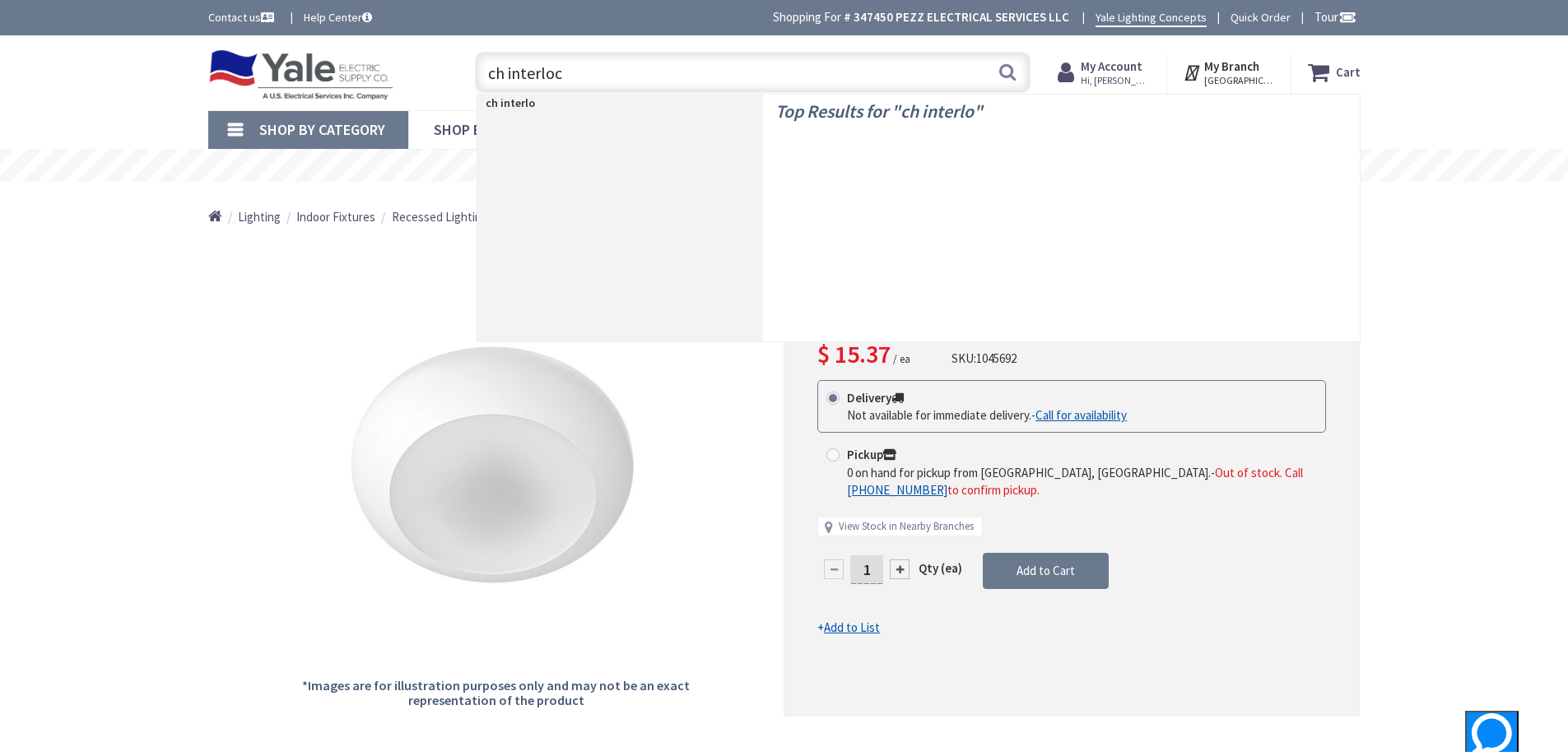
type input "ch interlock"
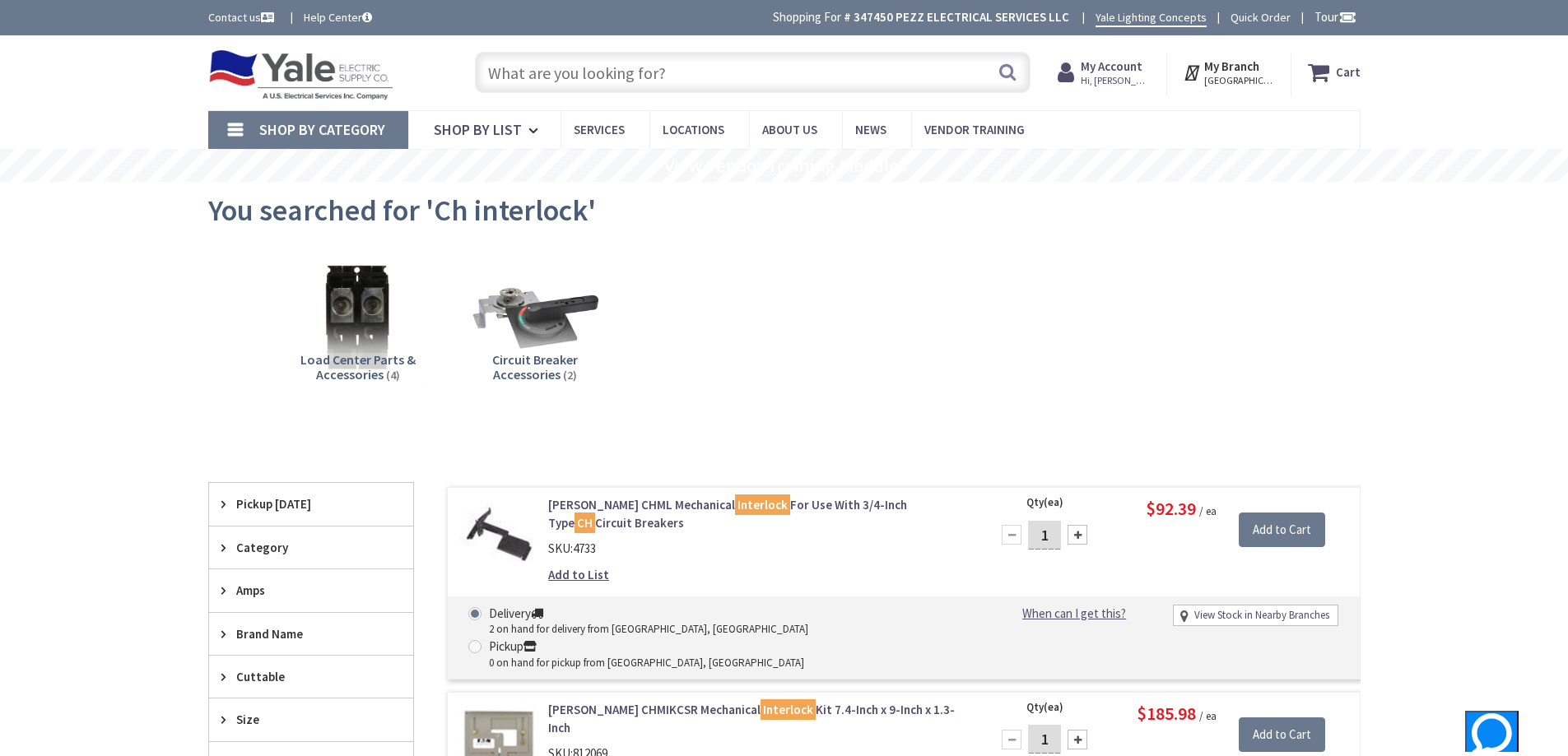
click at [770, 82] on input "text" at bounding box center [753, 72] width 556 height 41
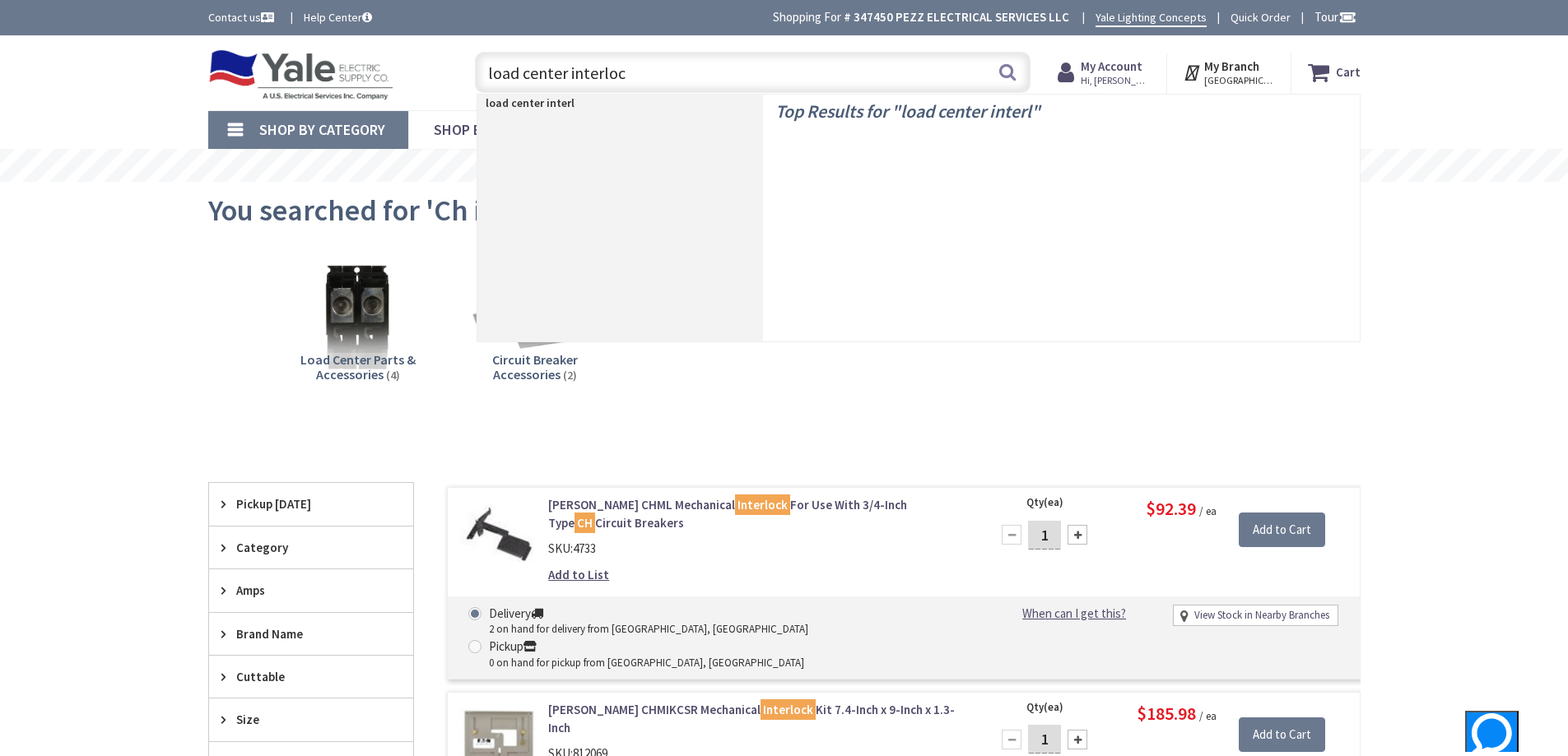
type input "load center interlock"
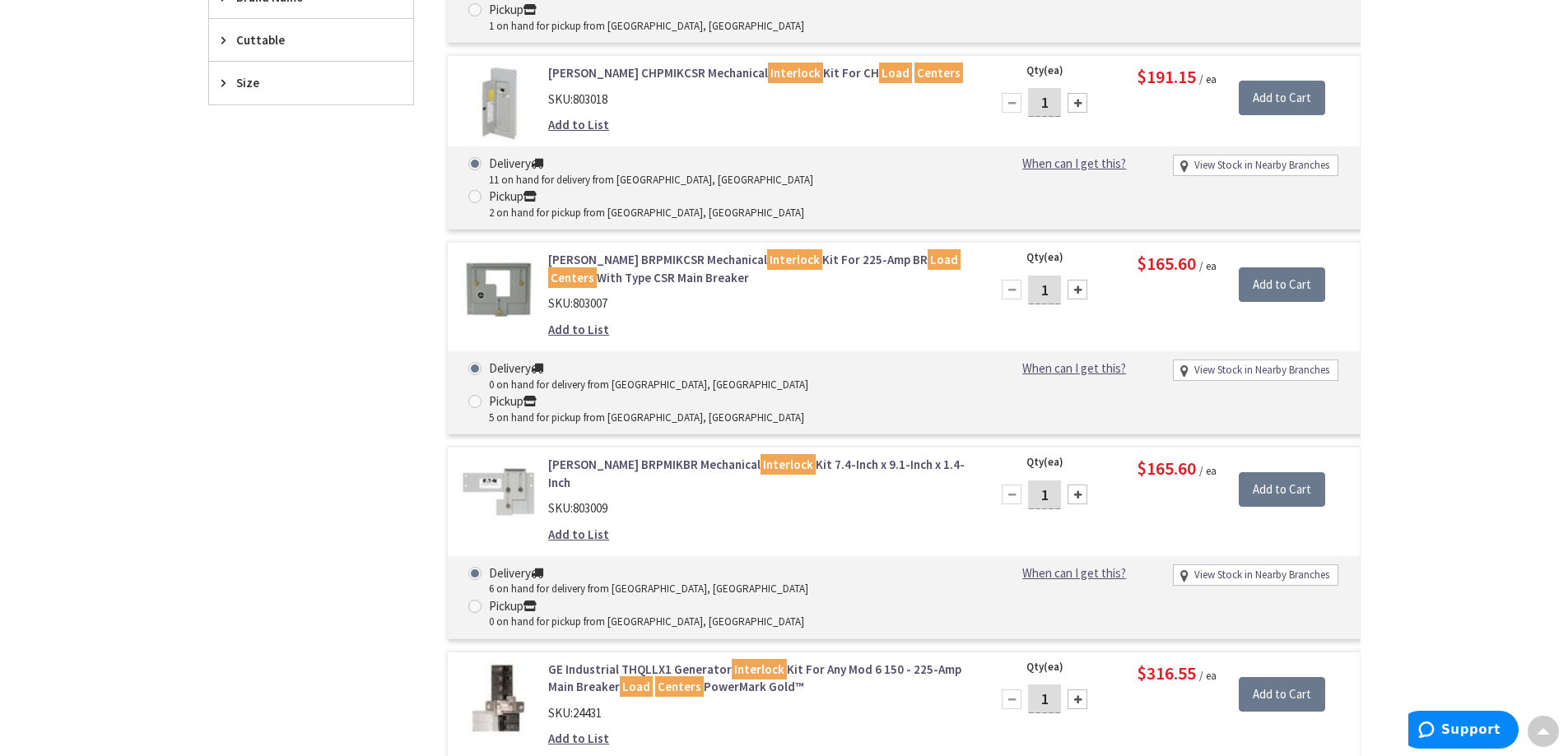
scroll to position [658, 0]
